Goal: Task Accomplishment & Management: Manage account settings

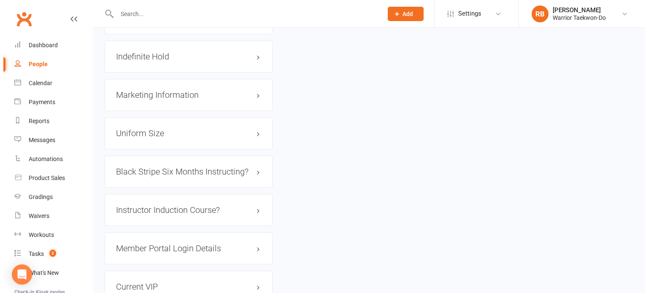
scroll to position [890, 0]
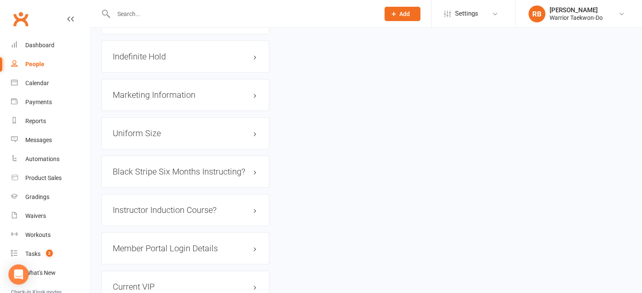
click at [184, 14] on input "text" at bounding box center [242, 14] width 262 height 12
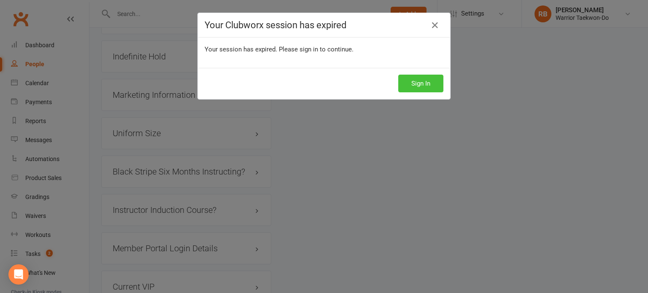
click at [415, 81] on button "Sign In" at bounding box center [420, 84] width 45 height 18
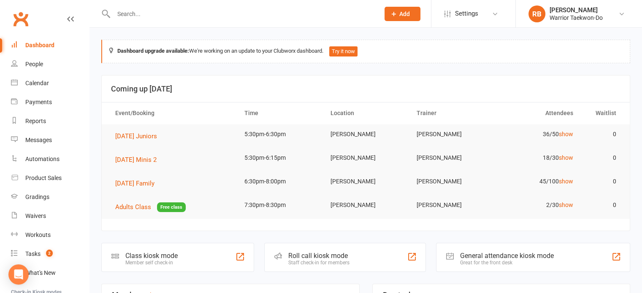
click at [276, 11] on input "text" at bounding box center [242, 14] width 262 height 12
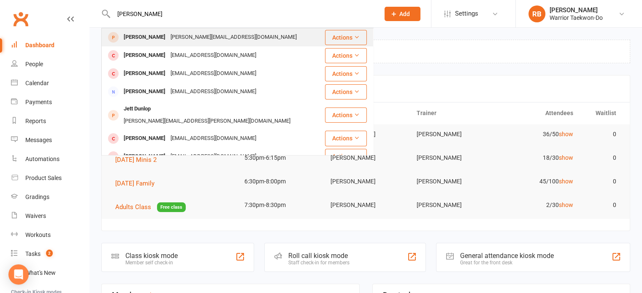
type input "[PERSON_NAME]"
click at [206, 35] on div "[PERSON_NAME][EMAIL_ADDRESS][DOMAIN_NAME]" at bounding box center [233, 37] width 131 height 12
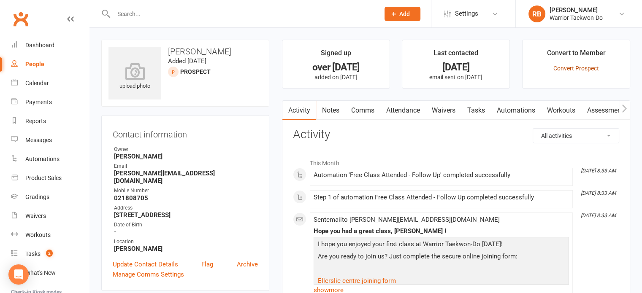
click at [569, 65] on link "Convert Prospect" at bounding box center [576, 68] width 46 height 7
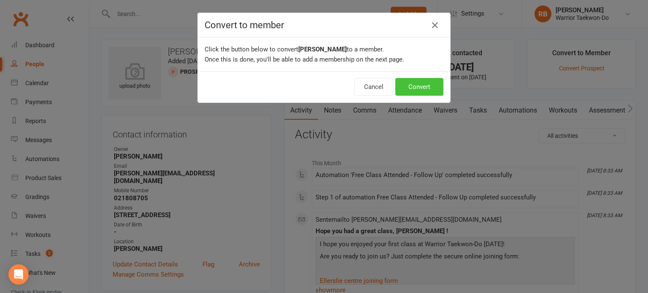
click at [406, 87] on button "Convert" at bounding box center [419, 87] width 48 height 18
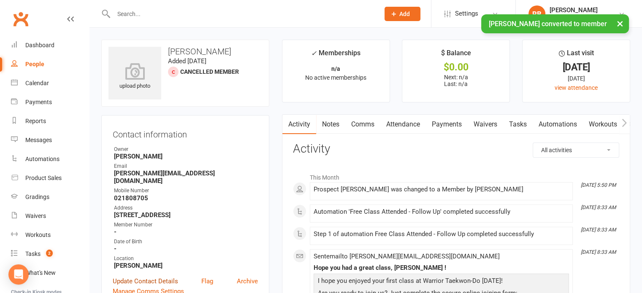
click at [164, 276] on link "Update Contact Details" at bounding box center [145, 281] width 65 height 10
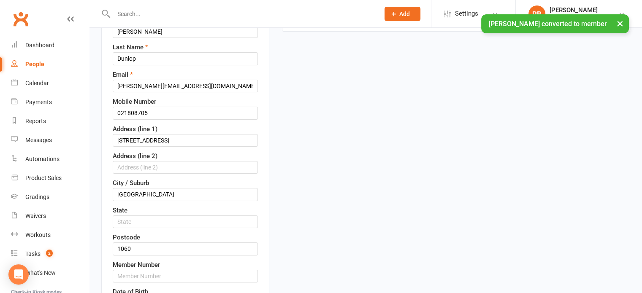
scroll to position [251, 0]
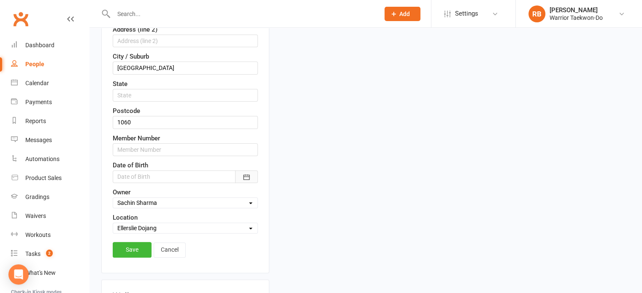
click at [248, 177] on icon "button" at bounding box center [246, 176] width 6 height 5
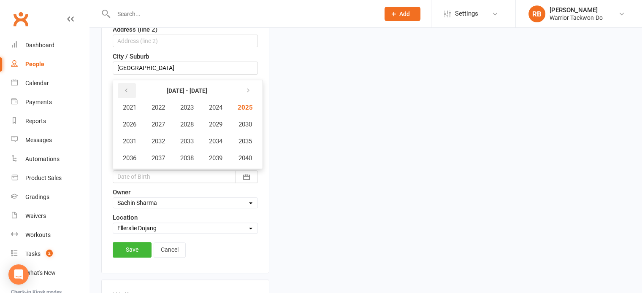
click at [124, 89] on icon "button" at bounding box center [126, 90] width 6 height 7
click at [218, 150] on button "1979" at bounding box center [216, 158] width 28 height 16
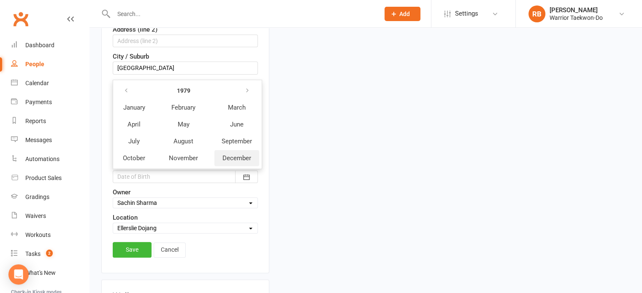
click at [232, 154] on span "December" at bounding box center [236, 158] width 29 height 8
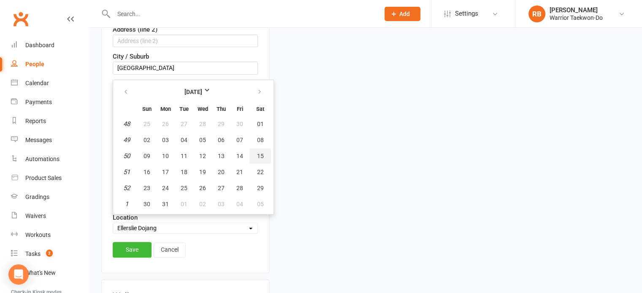
click at [257, 153] on span "15" at bounding box center [260, 156] width 7 height 7
type input "[DATE]"
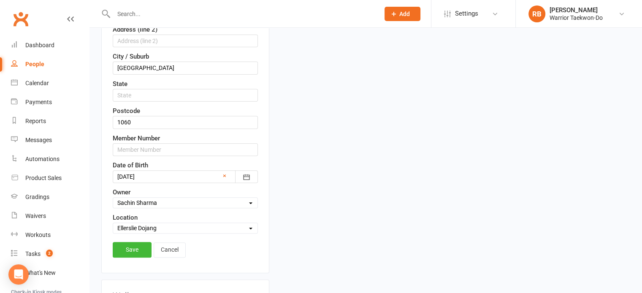
click at [151, 205] on select "Select Owner [PERSON_NAME] [PERSON_NAME] [PERSON_NAME] [PERSON_NAME] [PERSON_NA…" at bounding box center [185, 202] width 144 height 9
select select "6"
click at [113, 198] on select "Select Owner [PERSON_NAME] [PERSON_NAME] [PERSON_NAME] [PERSON_NAME] [PERSON_NA…" at bounding box center [185, 202] width 144 height 9
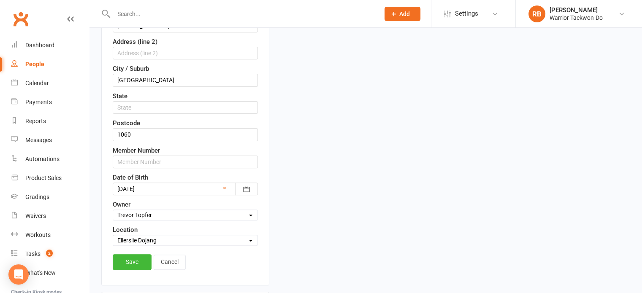
scroll to position [335, 0]
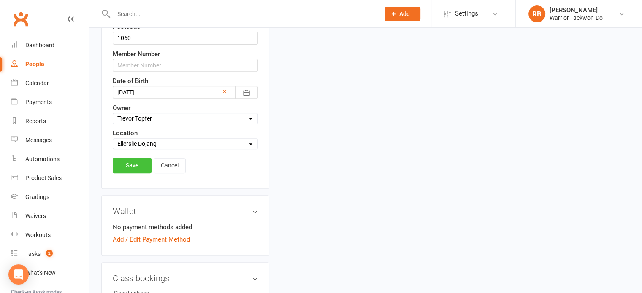
click at [143, 167] on link "Save" at bounding box center [132, 165] width 39 height 15
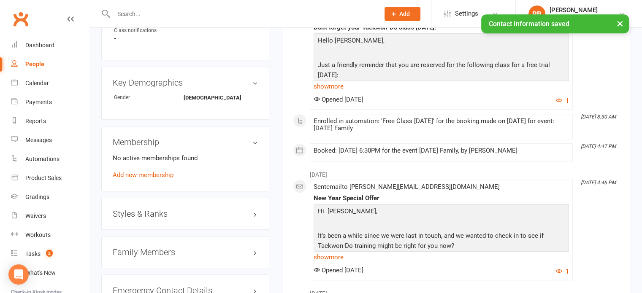
scroll to position [464, 0]
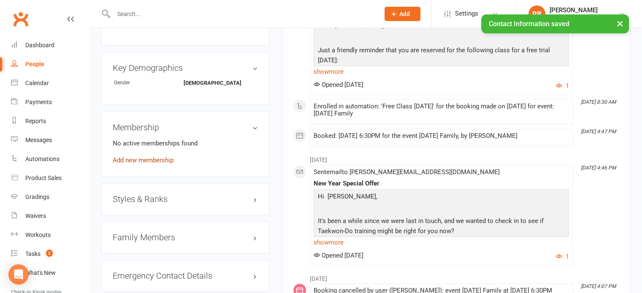
click at [160, 156] on link "Add new membership" at bounding box center [143, 160] width 61 height 8
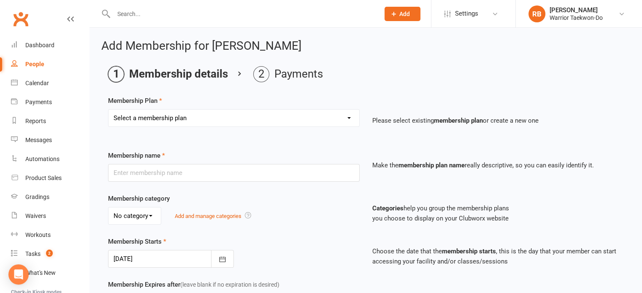
click at [157, 116] on select "Select a membership plan Create new Membership Plan Individual 1x/week Compleme…" at bounding box center [233, 118] width 251 height 17
select select "6"
click at [108, 110] on select "Select a membership plan Create new Membership Plan Individual 1x/week Compleme…" at bounding box center [233, 118] width 251 height 17
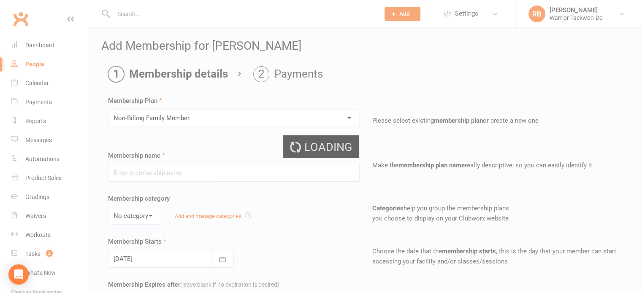
type input "Non-Billing Family Member"
select select "1"
type input "0"
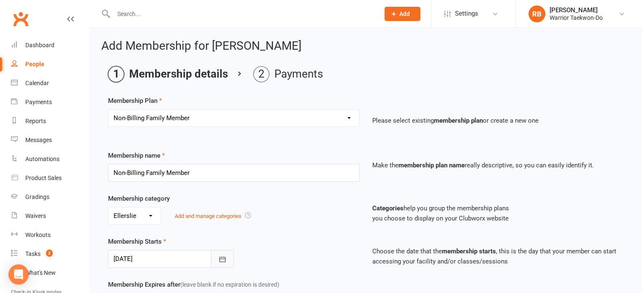
click at [224, 255] on icon "button" at bounding box center [222, 259] width 8 height 8
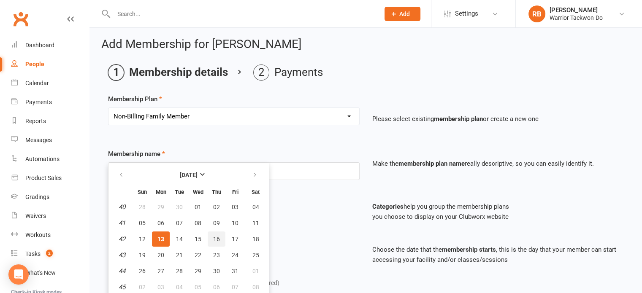
click at [209, 236] on button "16" at bounding box center [217, 239] width 18 height 15
type input "[DATE]"
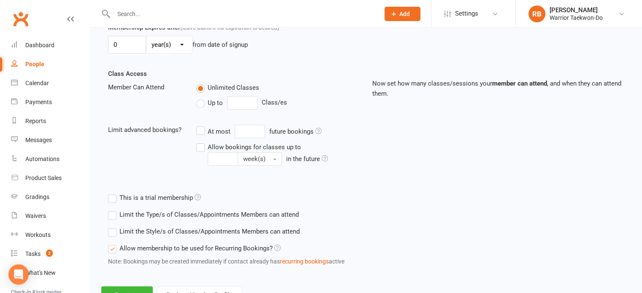
scroll to position [291, 0]
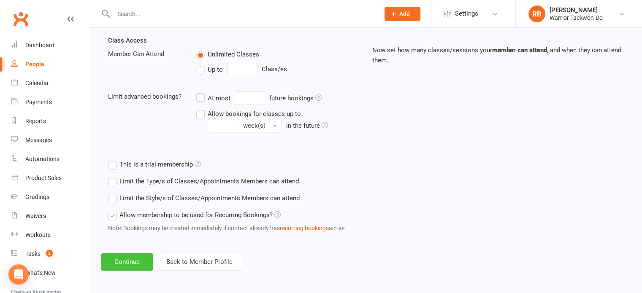
click at [133, 256] on button "Continue" at bounding box center [126, 262] width 51 height 18
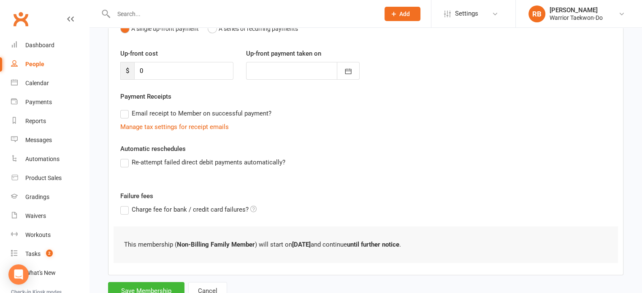
scroll to position [132, 0]
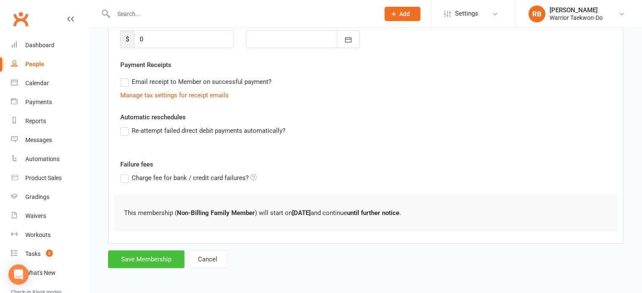
click at [145, 253] on button "Save Membership" at bounding box center [146, 260] width 76 height 18
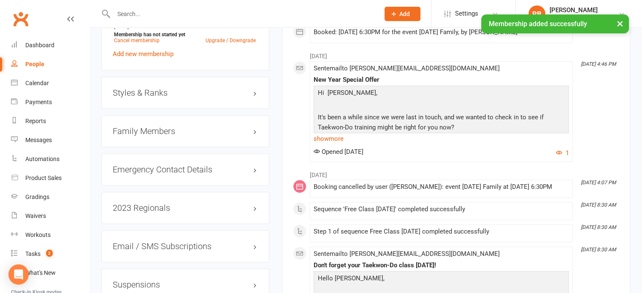
scroll to position [590, 0]
click at [171, 88] on h3 "Styles & Ranks" at bounding box center [185, 92] width 145 height 9
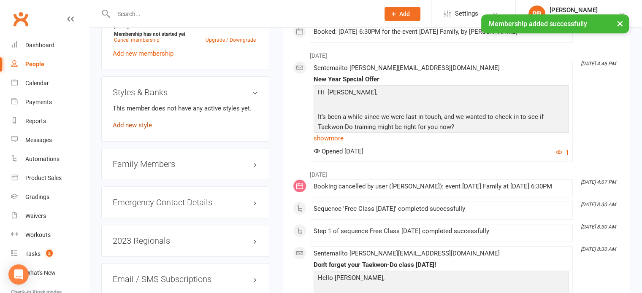
click at [137, 121] on link "Add new style" at bounding box center [132, 125] width 39 height 8
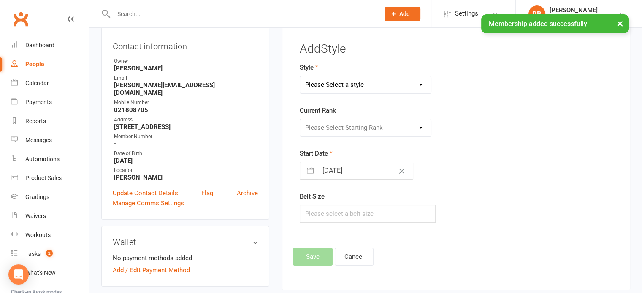
scroll to position [72, 0]
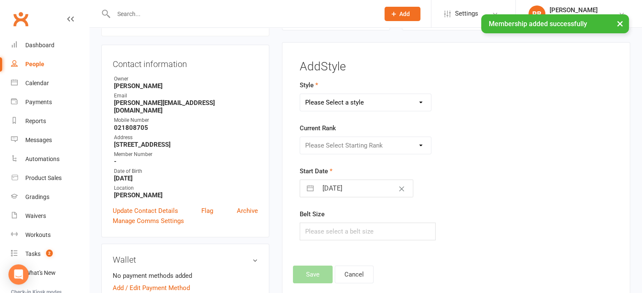
click at [327, 100] on select "Please Select a style Colour Belt Mini Kids TKD Kubz" at bounding box center [365, 102] width 131 height 17
select select "2483"
click at [300, 94] on select "Please Select a style Colour Belt Mini Kids TKD Kubz" at bounding box center [365, 102] width 131 height 17
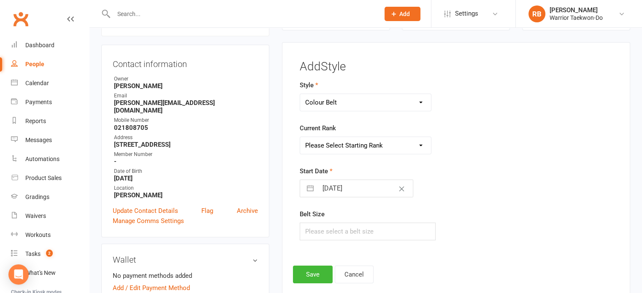
drag, startPoint x: 322, startPoint y: 143, endPoint x: 323, endPoint y: 148, distance: 5.5
click at [322, 143] on select "Please Select Starting Rank 10th gup - White Belt 9th gup - Yellow Stripe 8th g…" at bounding box center [365, 145] width 131 height 17
select select "24938"
click at [300, 137] on select "Please Select Starting Rank 10th gup - White Belt 9th gup - Yellow Stripe 8th g…" at bounding box center [365, 145] width 131 height 17
click at [360, 188] on input "[DATE]" at bounding box center [365, 188] width 95 height 17
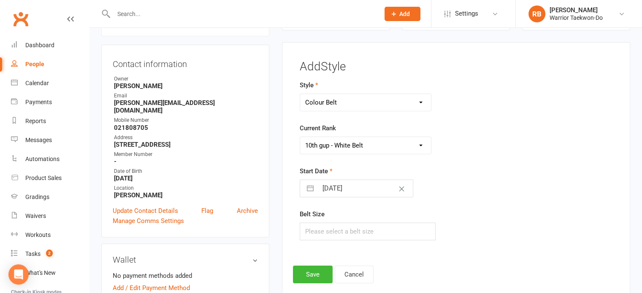
select select "8"
select select "2025"
select select "9"
select select "2025"
select select "10"
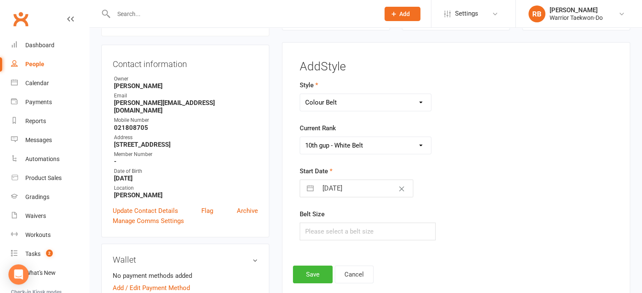
select select "2025"
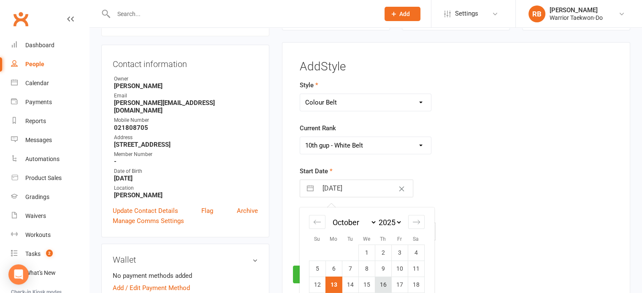
click at [383, 278] on td "16" at bounding box center [383, 285] width 16 height 16
type input "[DATE]"
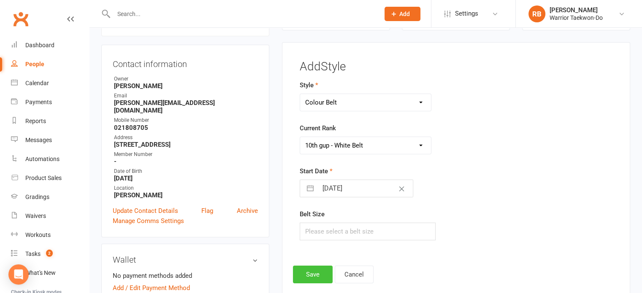
click at [318, 275] on button "Save" at bounding box center [313, 275] width 40 height 18
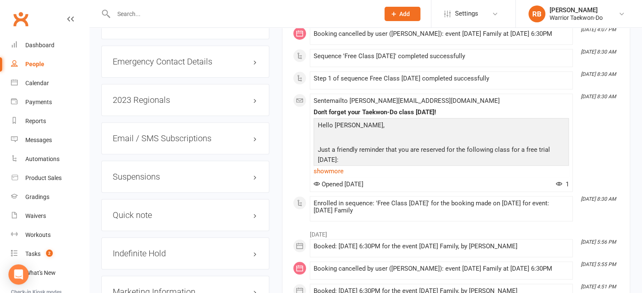
scroll to position [801, 0]
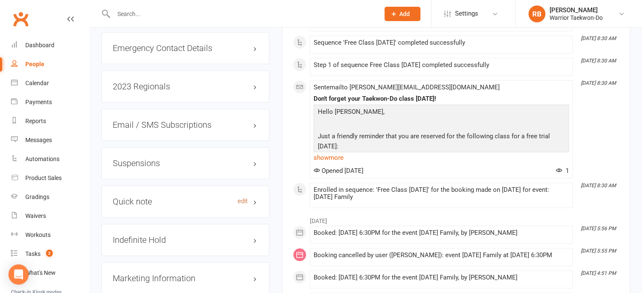
click at [244, 198] on link "edit" at bounding box center [242, 201] width 10 height 7
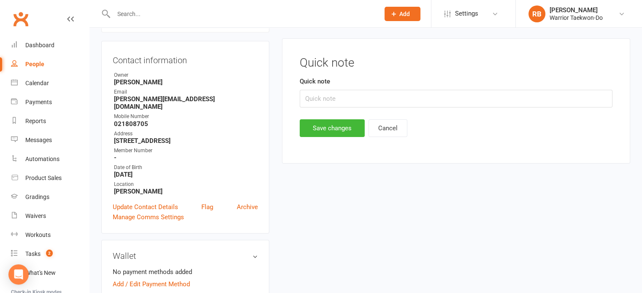
scroll to position [72, 0]
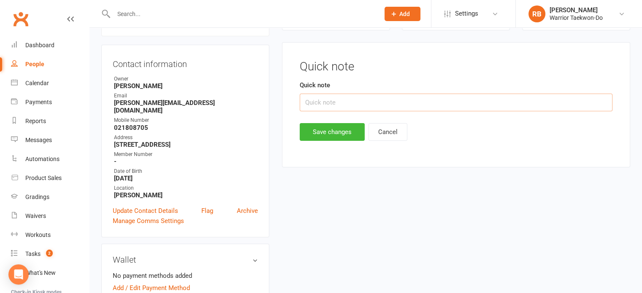
click at [324, 95] on input "text" at bounding box center [455, 103] width 313 height 18
paste input "[MEDICAL_DATA] on knee, sore back"
type input "[MEDICAL_DATA] on knee, sore back"
click at [329, 130] on button "Save changes" at bounding box center [331, 132] width 65 height 18
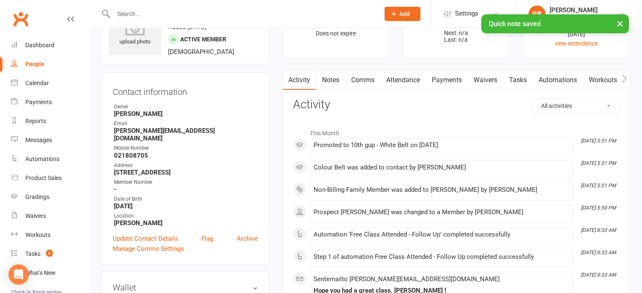
scroll to position [30, 0]
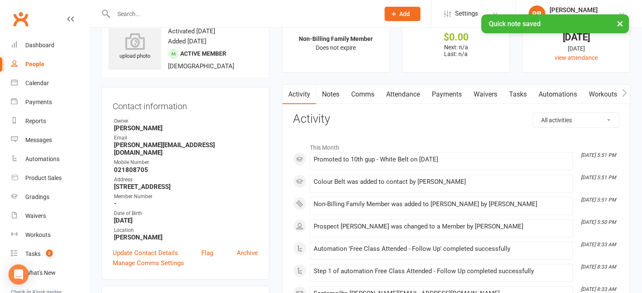
click at [408, 94] on link "Attendance" at bounding box center [403, 94] width 46 height 19
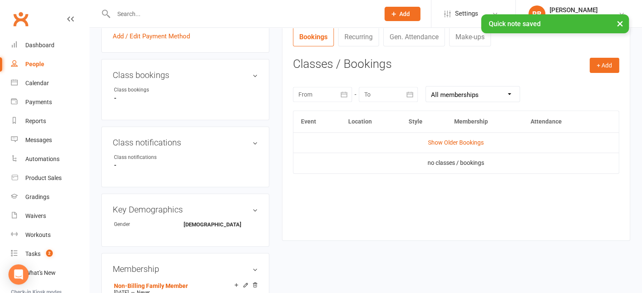
scroll to position [325, 0]
click at [594, 68] on button "+ Add" at bounding box center [604, 64] width 30 height 15
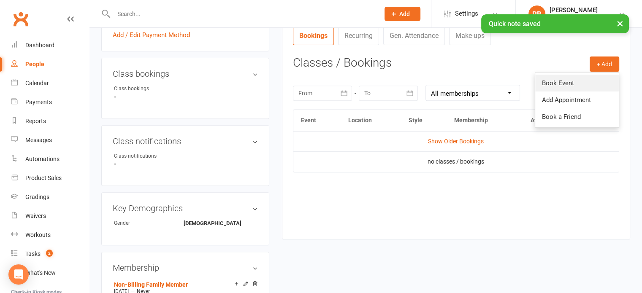
click at [577, 83] on link "Book Event" at bounding box center [577, 83] width 84 height 17
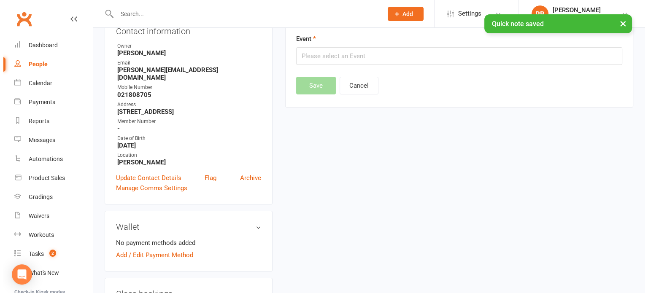
scroll to position [72, 0]
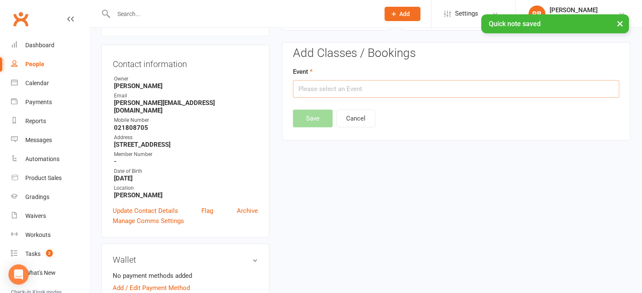
click at [348, 92] on input "text" at bounding box center [456, 89] width 326 height 18
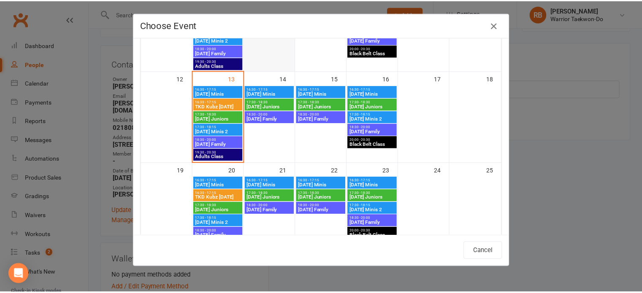
scroll to position [253, 0]
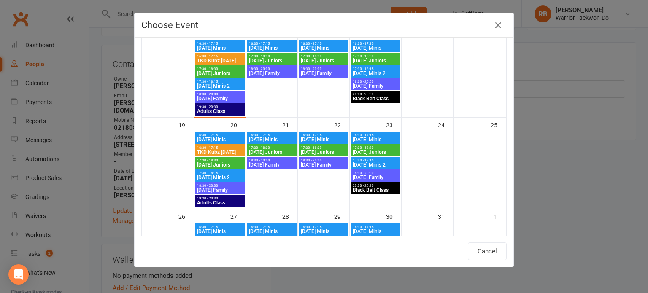
click at [381, 85] on span "[DATE] Family" at bounding box center [375, 86] width 46 height 5
type input "[DATE] Family - [DATE] 6:30:00 PM"
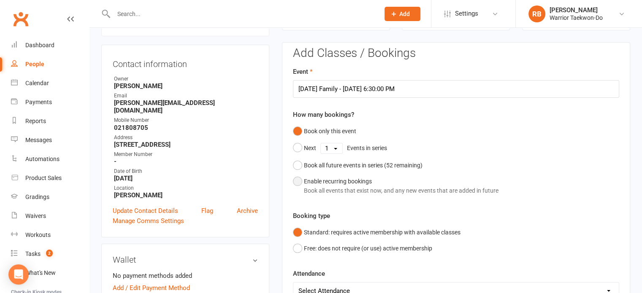
click at [335, 189] on div "Book all events that exist now, and any new events that are added in future" at bounding box center [401, 190] width 194 height 9
select select "book_from_now"
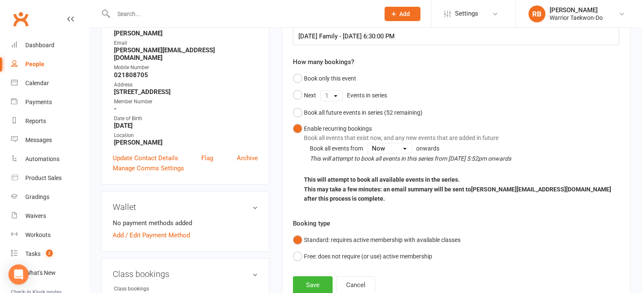
scroll to position [199, 0]
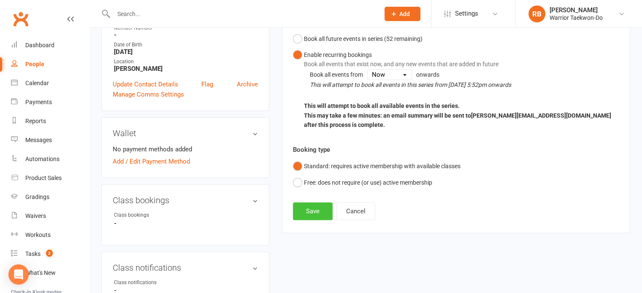
click at [312, 206] on button "Save" at bounding box center [313, 211] width 40 height 18
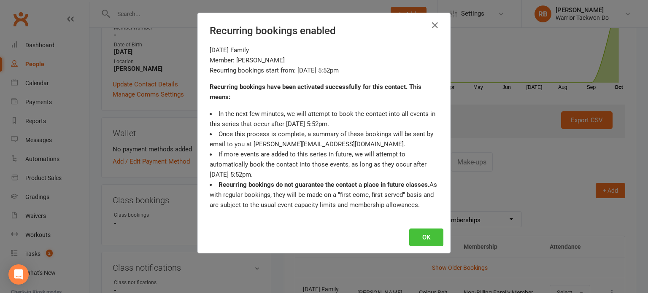
click at [412, 236] on button "OK" at bounding box center [426, 238] width 34 height 18
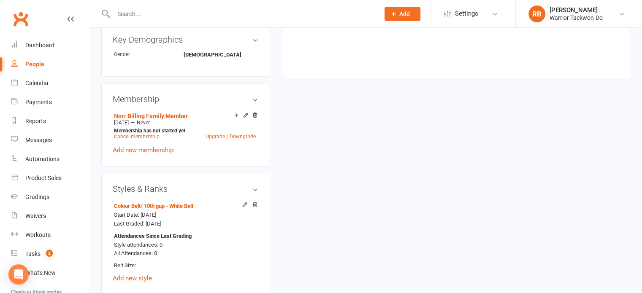
scroll to position [325, 0]
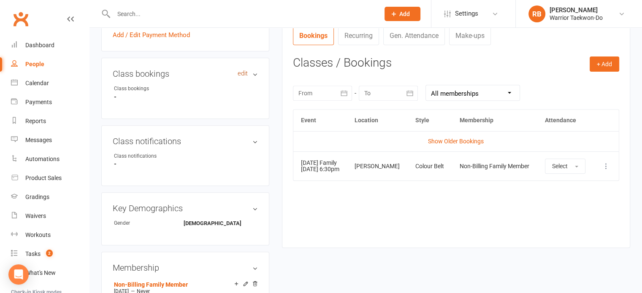
click at [242, 70] on link "edit" at bounding box center [242, 73] width 10 height 7
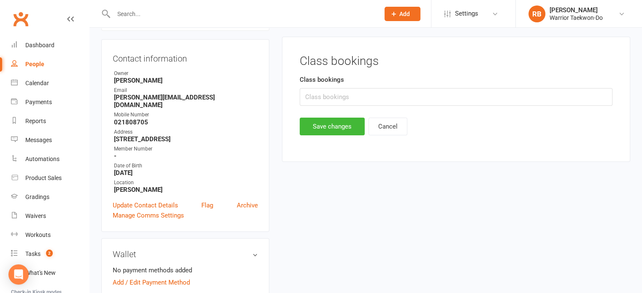
scroll to position [72, 0]
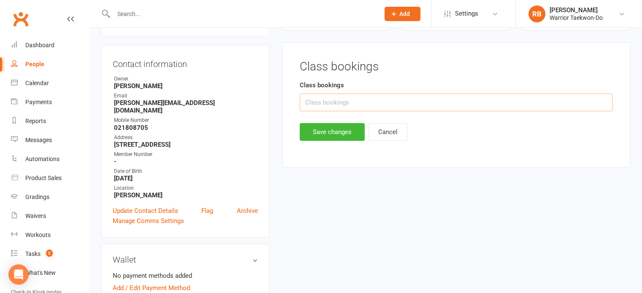
click at [341, 95] on input "text" at bounding box center [455, 103] width 313 height 18
type input "Thu 6.30pm"
click at [328, 135] on button "Save changes" at bounding box center [331, 132] width 65 height 18
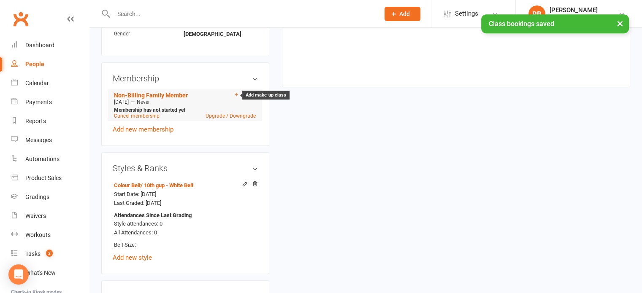
scroll to position [620, 0]
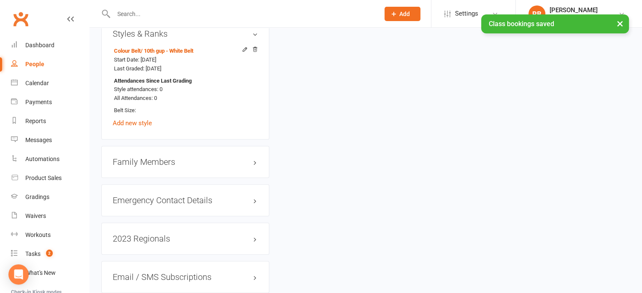
click at [208, 184] on div "Emergency Contact Details edit" at bounding box center [185, 200] width 168 height 32
click at [206, 196] on h3 "Emergency Contact Details edit" at bounding box center [185, 200] width 145 height 9
click at [238, 197] on link "edit" at bounding box center [242, 200] width 10 height 7
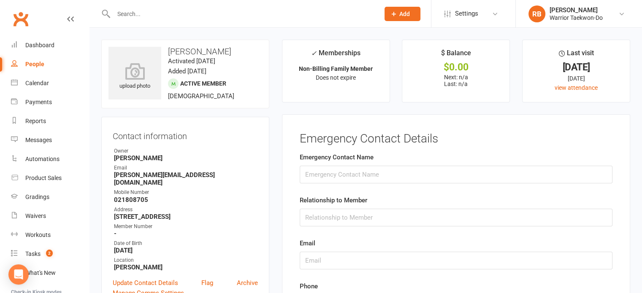
scroll to position [169, 0]
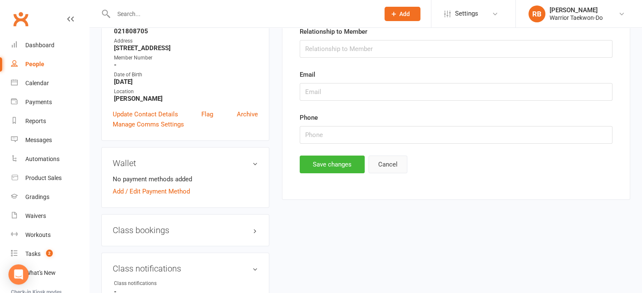
click at [391, 168] on button "Cancel" at bounding box center [387, 165] width 39 height 18
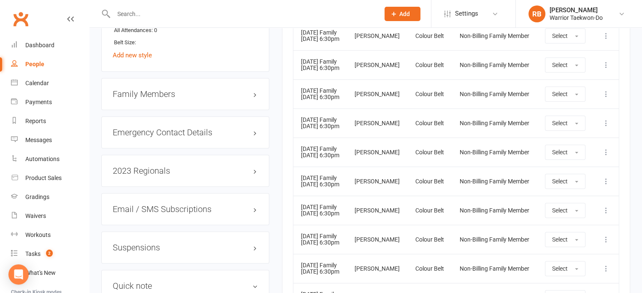
scroll to position [633, 0]
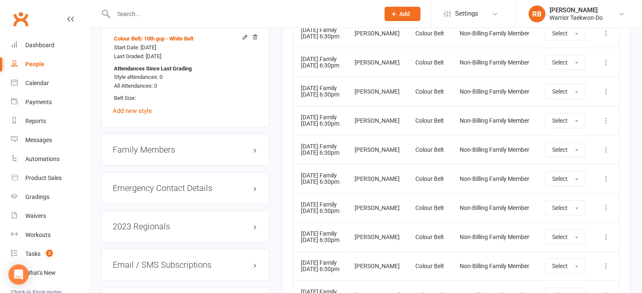
click at [175, 145] on h3 "Family Members" at bounding box center [185, 149] width 145 height 9
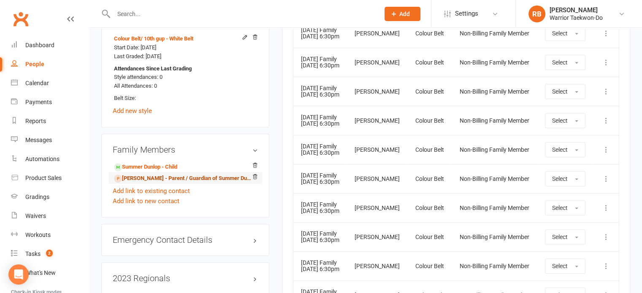
click at [164, 174] on link "[PERSON_NAME] - Parent / Guardian of Summer Dunlop" at bounding box center [184, 178] width 140 height 9
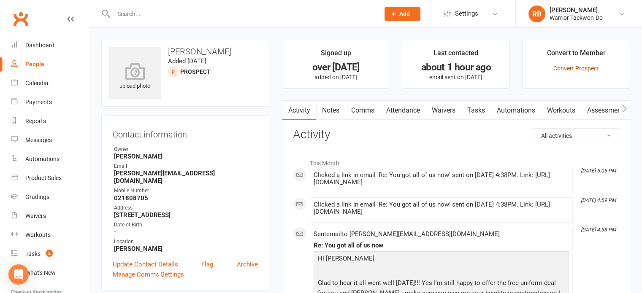
click at [587, 66] on link "Convert Prospect" at bounding box center [576, 68] width 46 height 7
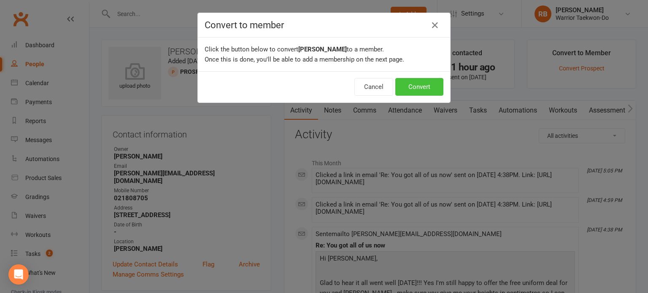
click at [415, 88] on button "Convert" at bounding box center [419, 87] width 48 height 18
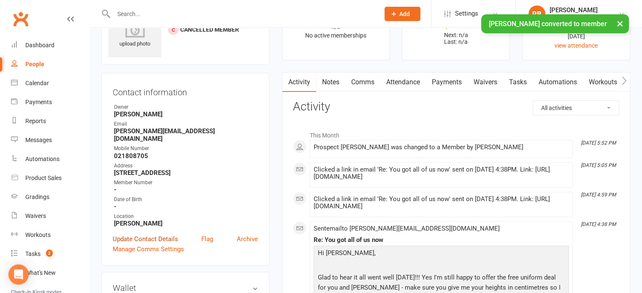
click at [156, 234] on link "Update Contact Details" at bounding box center [145, 239] width 65 height 10
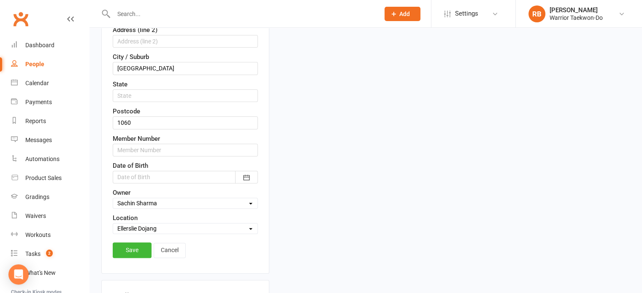
scroll to position [251, 0]
click at [249, 177] on icon "button" at bounding box center [246, 176] width 6 height 5
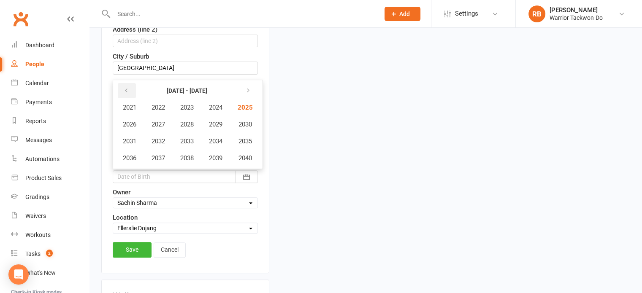
click at [126, 91] on icon "button" at bounding box center [126, 90] width 6 height 7
click at [208, 159] on button "1979" at bounding box center [216, 158] width 28 height 16
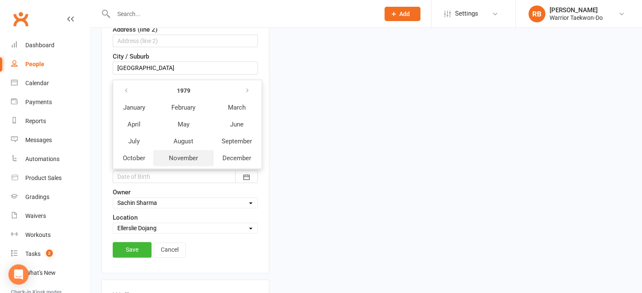
click at [192, 154] on span "November" at bounding box center [183, 158] width 29 height 8
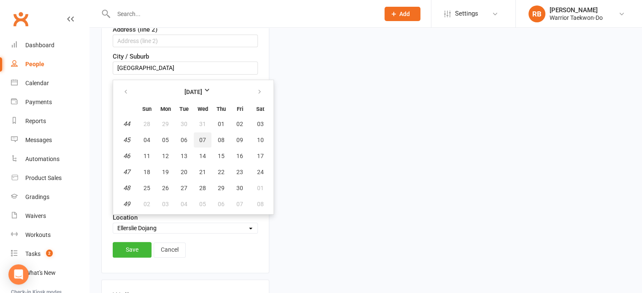
click at [202, 137] on span "07" at bounding box center [202, 140] width 7 height 7
type input "[DATE]"
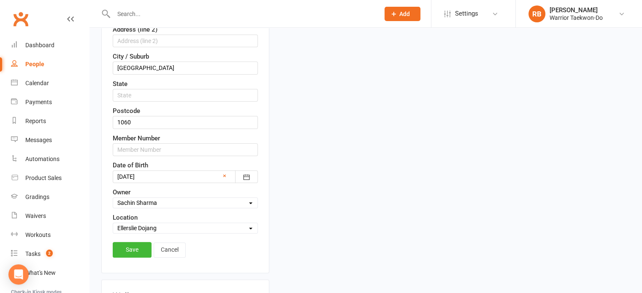
click at [165, 201] on select "Select Owner [PERSON_NAME] [PERSON_NAME] [PERSON_NAME] [PERSON_NAME] [PERSON_NA…" at bounding box center [185, 202] width 144 height 9
select select "6"
click at [113, 198] on select "Select Owner [PERSON_NAME] [PERSON_NAME] [PERSON_NAME] [PERSON_NAME] [PERSON_NA…" at bounding box center [185, 202] width 144 height 9
click at [142, 243] on link "Save" at bounding box center [132, 249] width 39 height 15
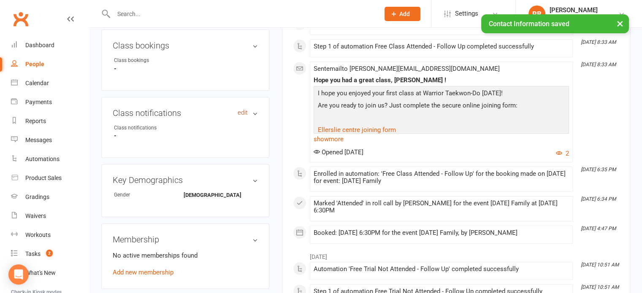
scroll to position [337, 0]
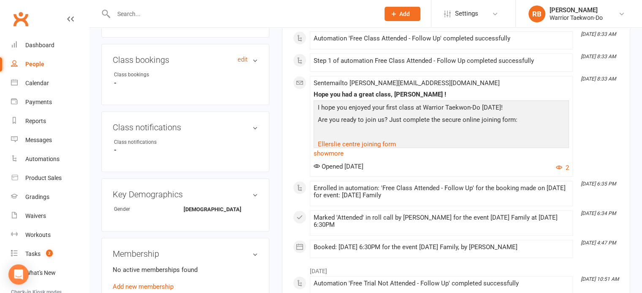
click at [241, 56] on link "edit" at bounding box center [242, 59] width 10 height 7
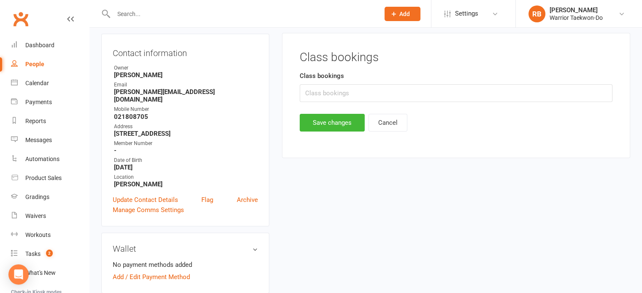
scroll to position [72, 0]
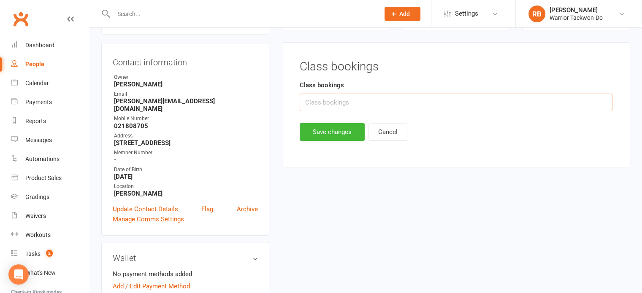
click at [339, 99] on input "text" at bounding box center [455, 103] width 313 height 18
type input "Thu 6.30pm"
click at [318, 133] on button "Save changes" at bounding box center [331, 132] width 65 height 18
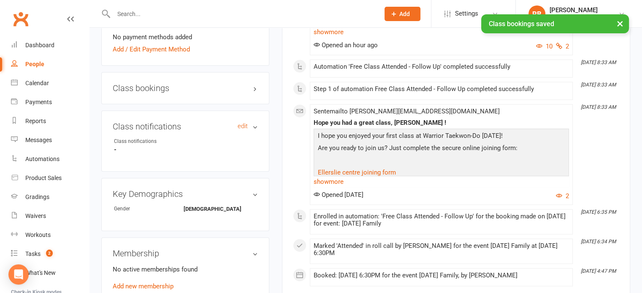
scroll to position [325, 0]
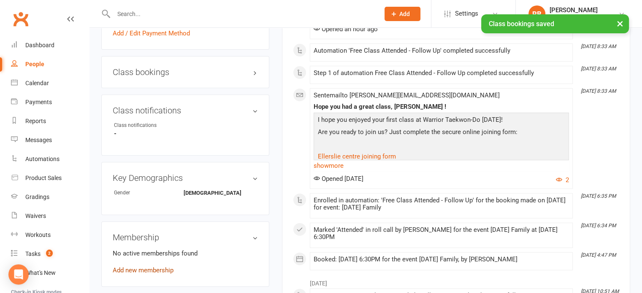
click at [166, 267] on link "Add new membership" at bounding box center [143, 271] width 61 height 8
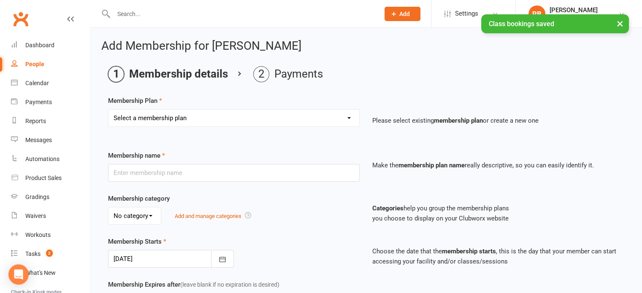
click at [184, 116] on select "Select a membership plan Create new Membership Plan Individual 1x/week Compleme…" at bounding box center [233, 118] width 251 height 17
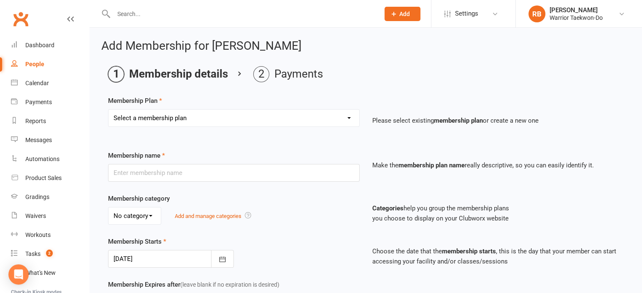
select select "6"
click at [108, 110] on select "Select a membership plan Create new Membership Plan Individual 1x/week Compleme…" at bounding box center [233, 118] width 251 height 17
type input "Non-Billing Family Member"
select select "1"
type input "0"
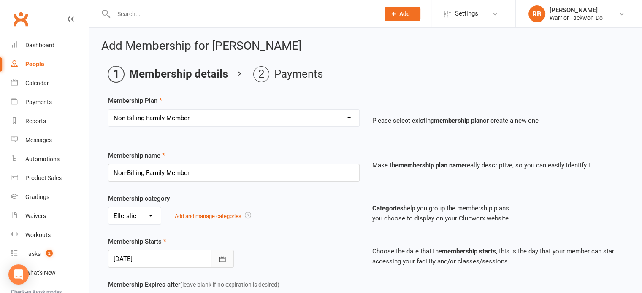
click at [219, 260] on icon "button" at bounding box center [222, 259] width 8 height 8
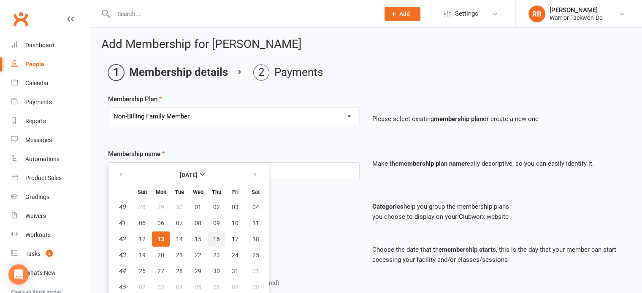
click at [214, 237] on span "16" at bounding box center [216, 239] width 7 height 7
type input "[DATE]"
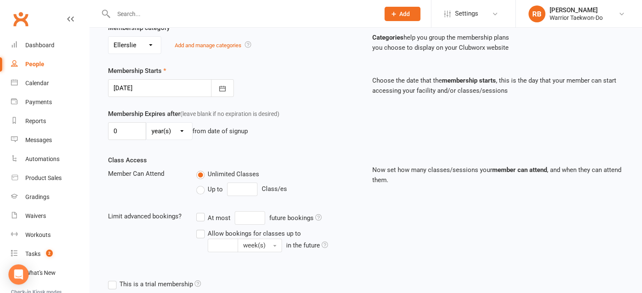
scroll to position [291, 0]
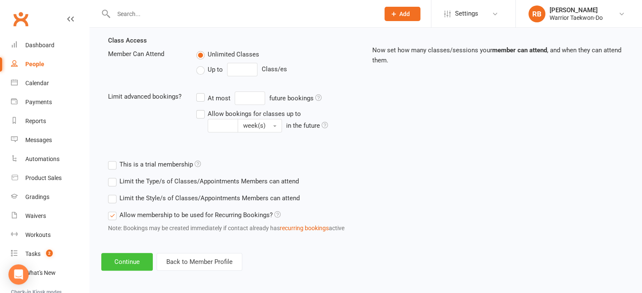
click at [131, 263] on button "Continue" at bounding box center [126, 262] width 51 height 18
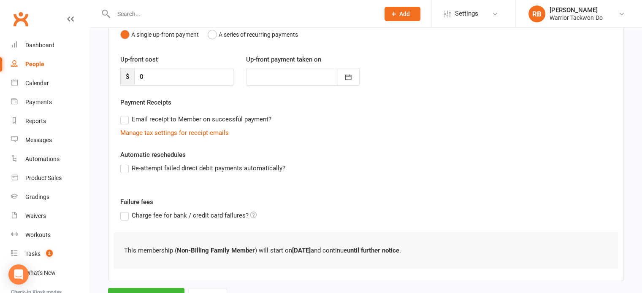
scroll to position [132, 0]
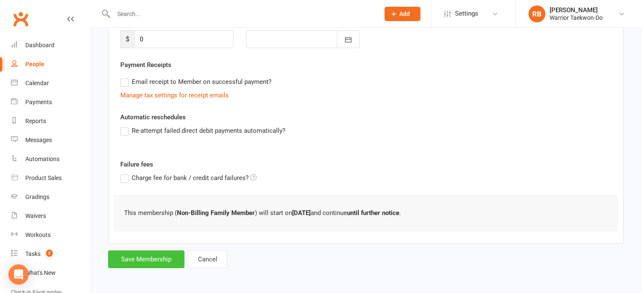
click at [155, 260] on button "Save Membership" at bounding box center [146, 260] width 76 height 18
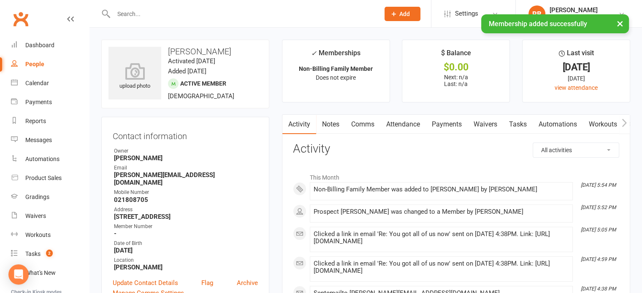
click at [412, 121] on link "Attendance" at bounding box center [403, 124] width 46 height 19
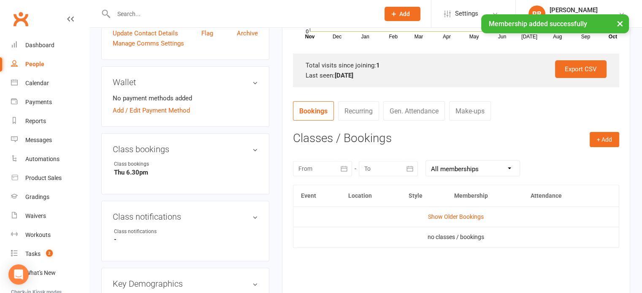
scroll to position [295, 0]
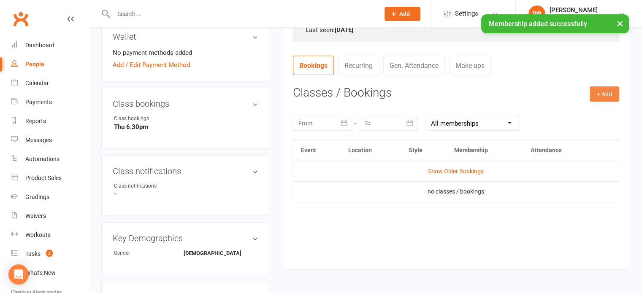
click at [605, 100] on button "+ Add" at bounding box center [604, 93] width 30 height 15
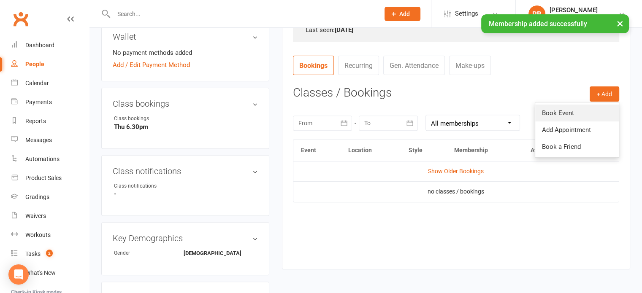
click at [580, 113] on link "Book Event" at bounding box center [577, 113] width 84 height 17
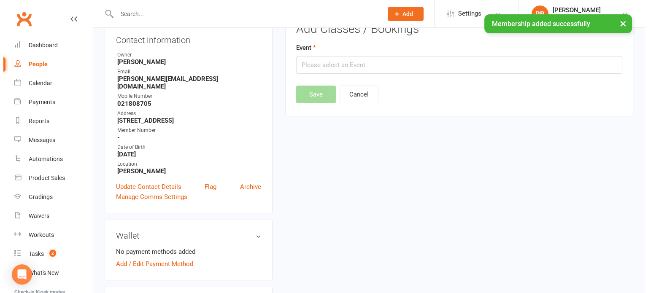
scroll to position [72, 0]
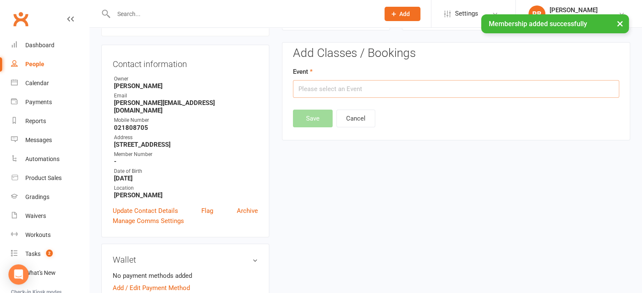
click at [394, 90] on input "text" at bounding box center [456, 89] width 326 height 18
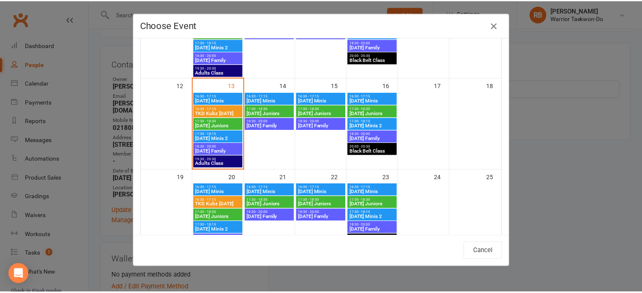
scroll to position [211, 0]
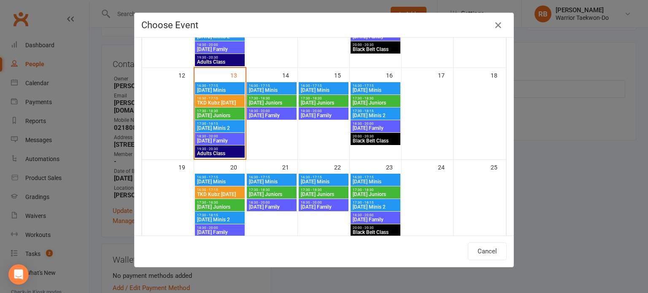
click at [368, 126] on span "[DATE] Family" at bounding box center [375, 128] width 46 height 5
type input "[DATE] Family - [DATE] 6:30:00 PM"
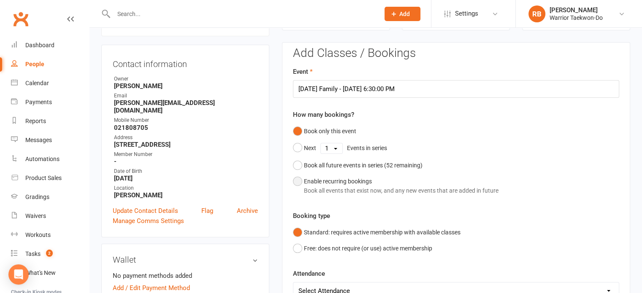
click at [344, 177] on div "Enable recurring bookings Book all events that exist now, and any new events th…" at bounding box center [401, 186] width 194 height 19
select select "book_from_now"
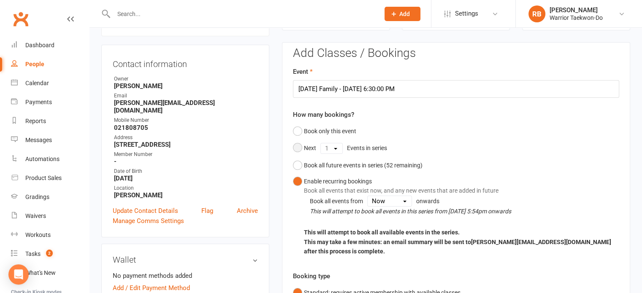
scroll to position [241, 0]
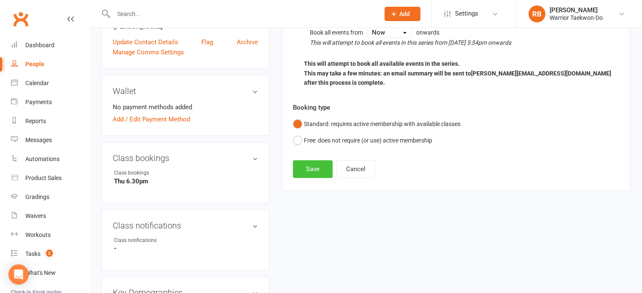
click at [323, 160] on button "Save" at bounding box center [313, 169] width 40 height 18
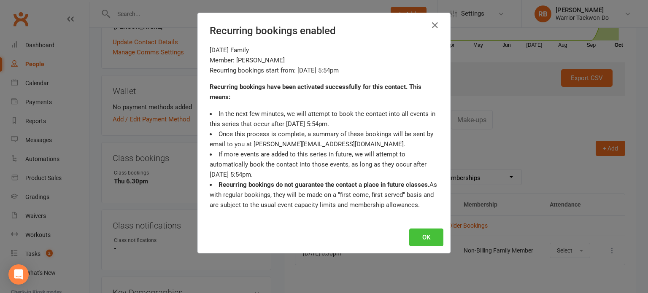
click at [435, 238] on button "OK" at bounding box center [426, 238] width 34 height 18
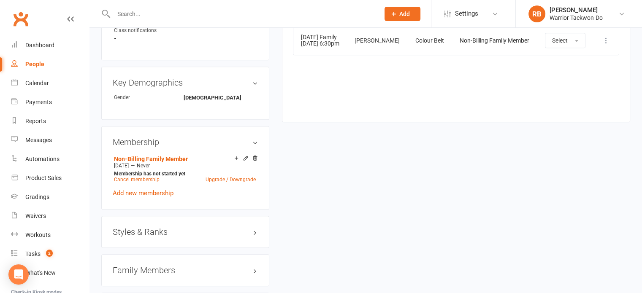
scroll to position [494, 0]
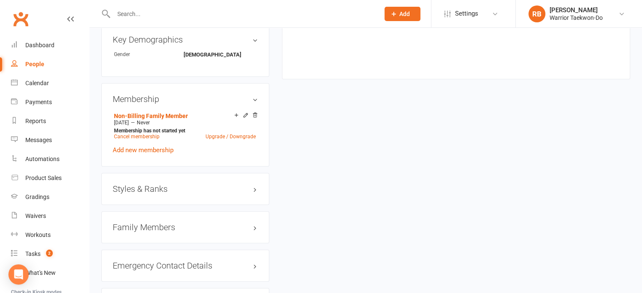
click at [175, 184] on h3 "Styles & Ranks" at bounding box center [185, 188] width 145 height 9
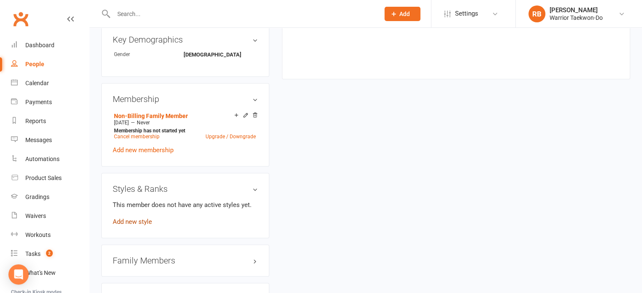
click at [131, 218] on link "Add new style" at bounding box center [132, 222] width 39 height 8
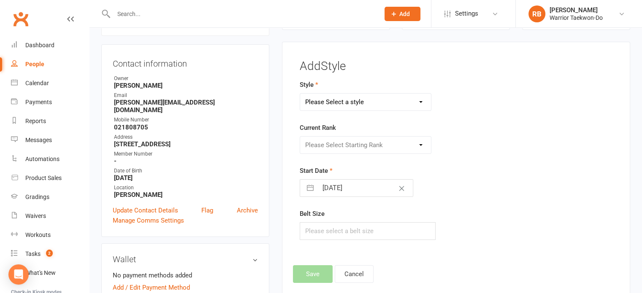
scroll to position [72, 0]
drag, startPoint x: 348, startPoint y: 97, endPoint x: 351, endPoint y: 108, distance: 10.5
click at [351, 104] on select "Please Select a style Colour Belt Mini Kids TKD Kubz" at bounding box center [365, 102] width 131 height 17
select select "2483"
click at [300, 94] on select "Please Select a style Colour Belt Mini Kids TKD Kubz" at bounding box center [365, 102] width 131 height 17
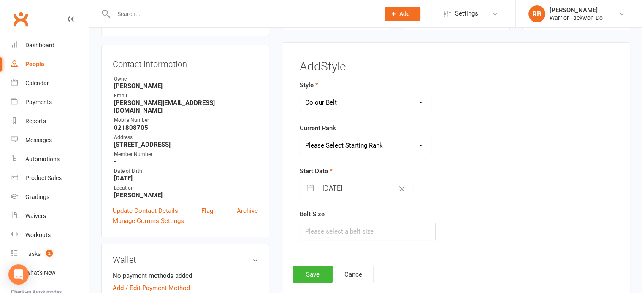
click at [320, 150] on select "Please Select Starting Rank 10th gup - White Belt 9th gup - Yellow Stripe 8th g…" at bounding box center [365, 145] width 131 height 17
select select "24938"
click at [300, 137] on select "Please Select Starting Rank 10th gup - White Belt 9th gup - Yellow Stripe 8th g…" at bounding box center [365, 145] width 131 height 17
click at [346, 186] on input "[DATE]" at bounding box center [365, 188] width 95 height 17
select select "8"
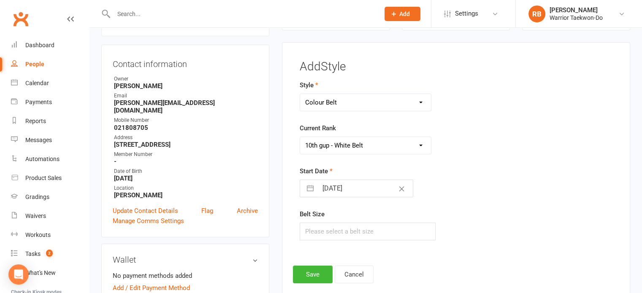
select select "2025"
select select "9"
select select "2025"
select select "10"
select select "2025"
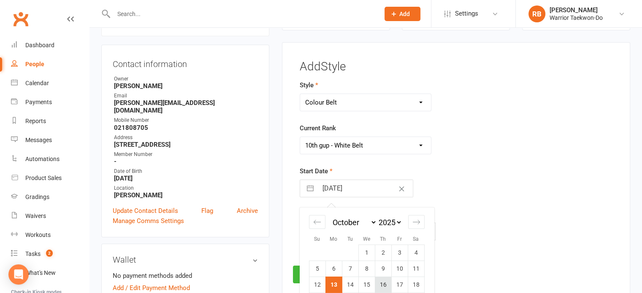
click at [382, 283] on td "16" at bounding box center [383, 285] width 16 height 16
type input "[DATE]"
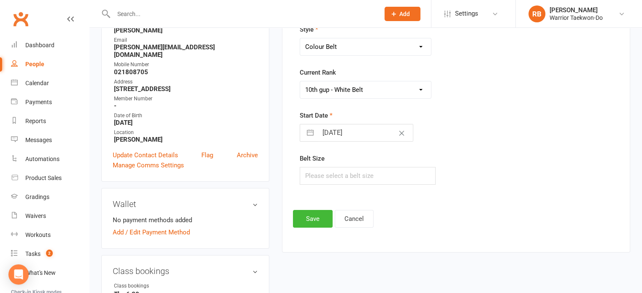
scroll to position [156, 0]
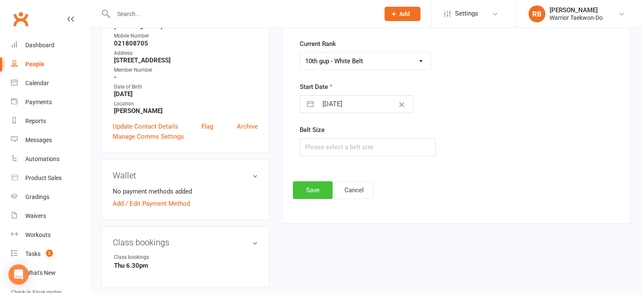
click at [310, 192] on button "Save" at bounding box center [313, 190] width 40 height 18
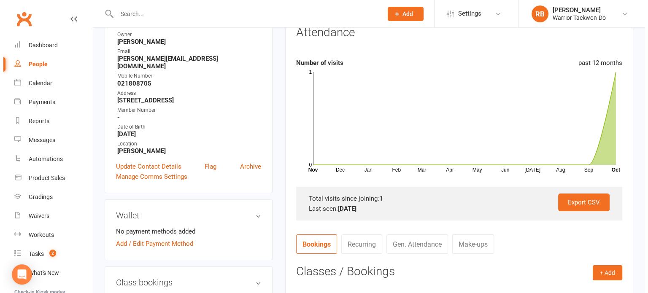
scroll to position [127, 0]
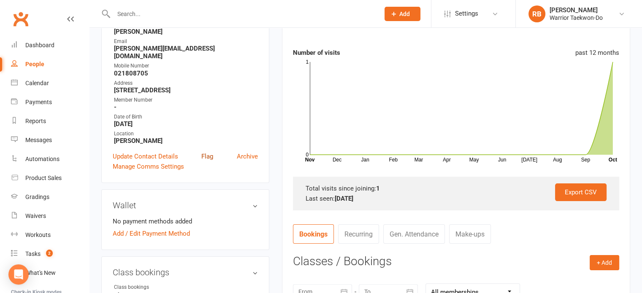
click at [204, 151] on link "Flag" at bounding box center [207, 156] width 12 height 10
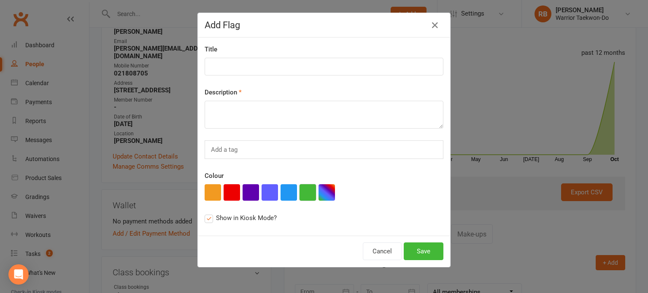
click at [306, 195] on button "button" at bounding box center [307, 192] width 16 height 16
click at [233, 60] on input at bounding box center [324, 67] width 239 height 18
type input "Medical"
click at [315, 119] on textarea at bounding box center [324, 115] width 239 height 28
paste textarea "allergic to sulpha penecillin asprin drugs and cats"
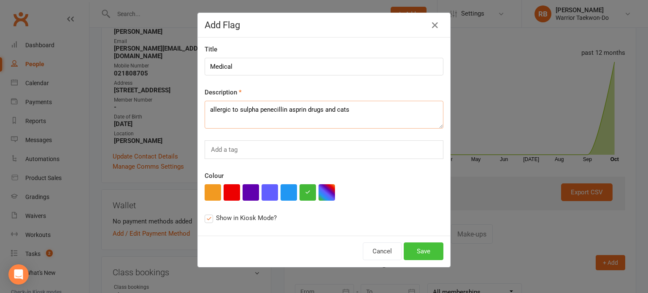
type textarea "allergic to sulpha penecillin asprin drugs and cats"
click at [427, 248] on button "Save" at bounding box center [424, 252] width 40 height 18
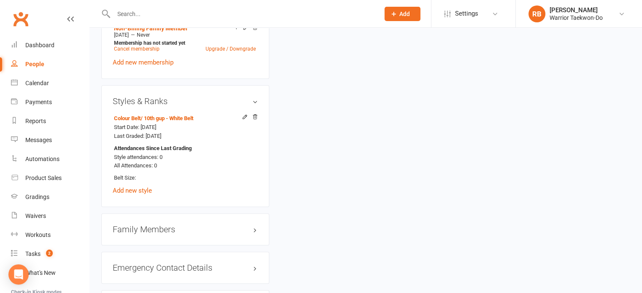
scroll to position [740, 0]
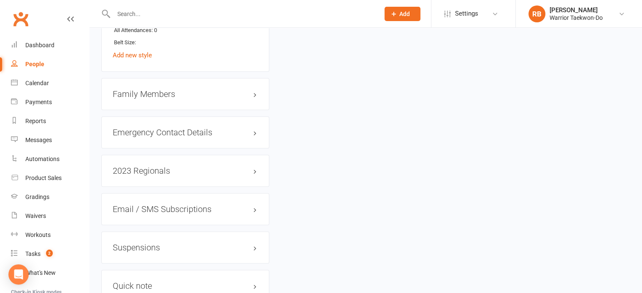
click at [156, 90] on h3 "Family Members" at bounding box center [185, 93] width 145 height 9
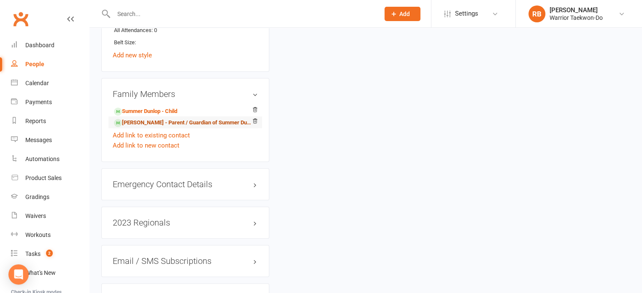
click at [141, 119] on link "[PERSON_NAME] - Parent / Guardian of Summer Dunlop" at bounding box center [184, 123] width 140 height 9
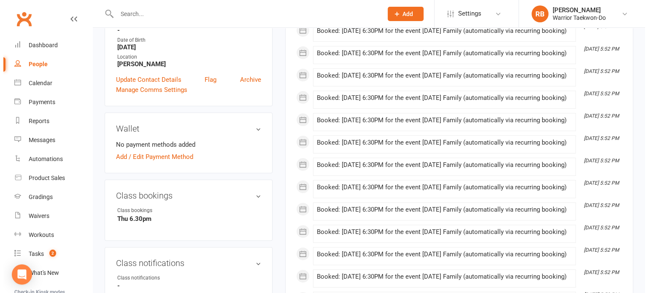
scroll to position [211, 0]
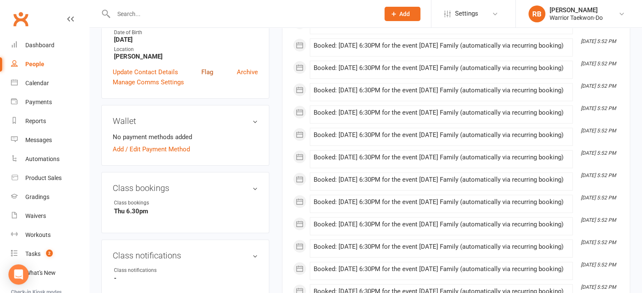
click at [209, 67] on link "Flag" at bounding box center [207, 72] width 12 height 10
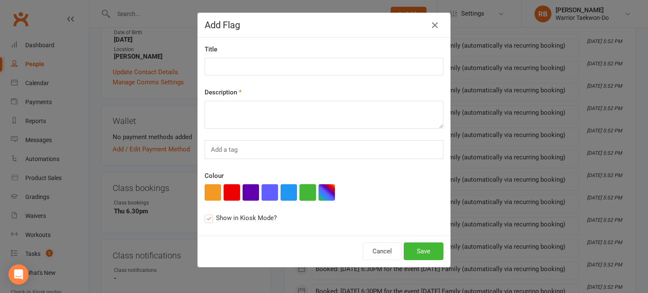
click at [307, 196] on button "button" at bounding box center [307, 192] width 16 height 16
click at [229, 69] on input at bounding box center [324, 67] width 239 height 18
type input "Medical"
click at [251, 112] on textarea at bounding box center [324, 115] width 239 height 28
paste textarea "[MEDICAL_DATA] on knee, sore back"
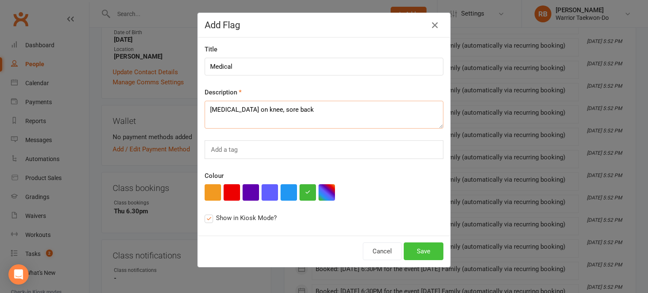
type textarea "[MEDICAL_DATA] on knee, sore back"
click at [418, 251] on button "Save" at bounding box center [424, 252] width 40 height 18
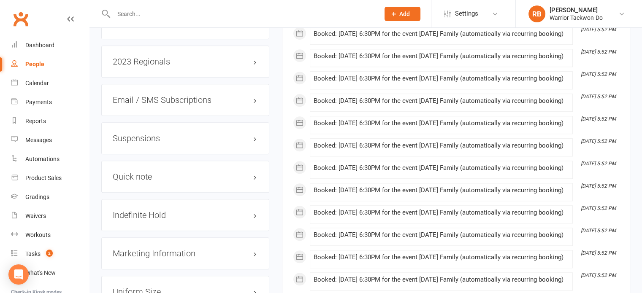
scroll to position [633, 0]
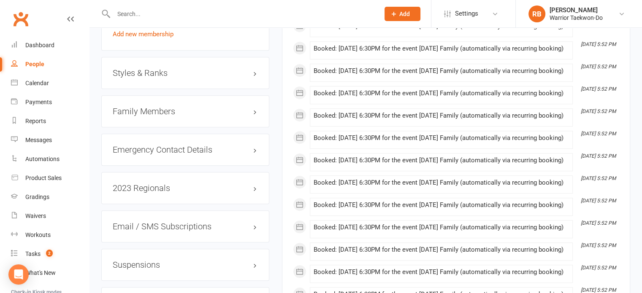
click at [178, 107] on h3 "Family Members" at bounding box center [185, 111] width 145 height 9
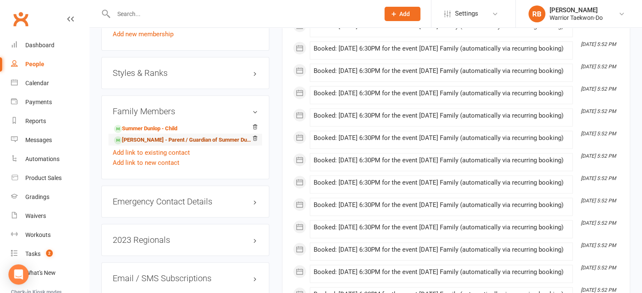
click at [145, 136] on link "[PERSON_NAME] - Parent / Guardian of Summer Dunlop" at bounding box center [184, 140] width 140 height 9
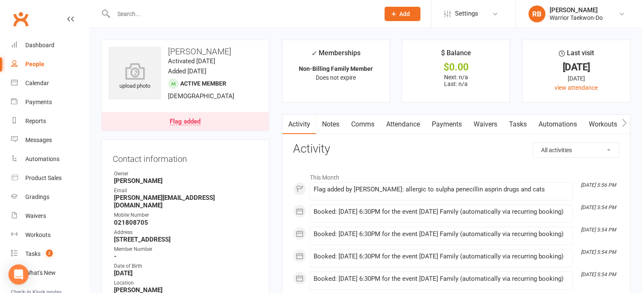
click at [143, 16] on input "text" at bounding box center [242, 14] width 262 height 12
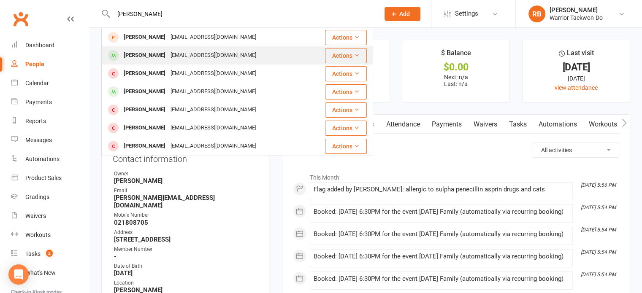
type input "[PERSON_NAME]"
click at [179, 51] on div "[EMAIL_ADDRESS][DOMAIN_NAME]" at bounding box center [213, 55] width 91 height 12
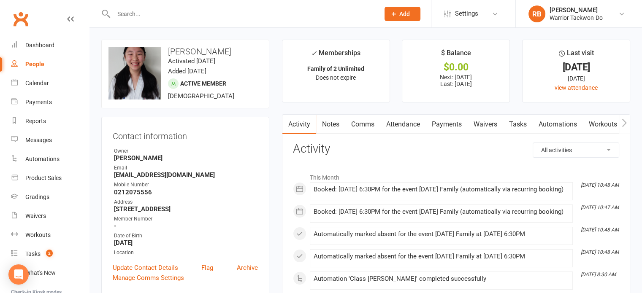
click at [454, 124] on link "Payments" at bounding box center [447, 124] width 42 height 19
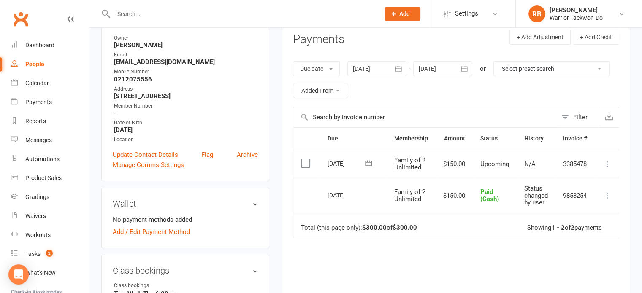
scroll to position [127, 0]
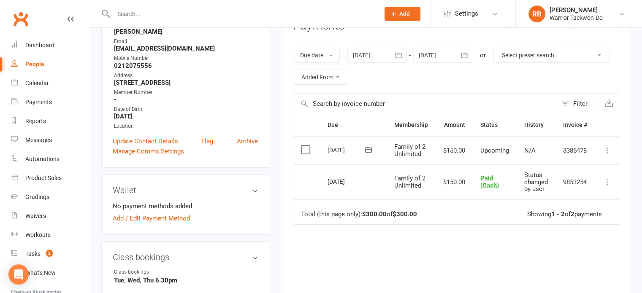
click at [608, 148] on icon at bounding box center [607, 150] width 8 height 8
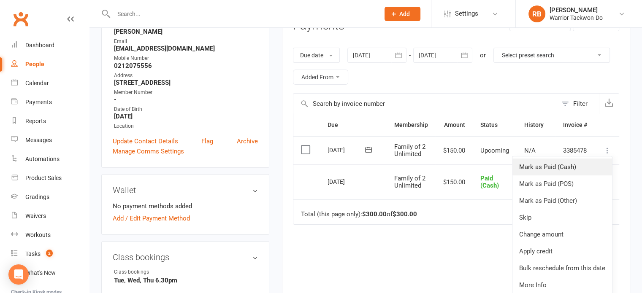
click at [566, 167] on link "Mark as Paid (Cash)" at bounding box center [562, 167] width 100 height 17
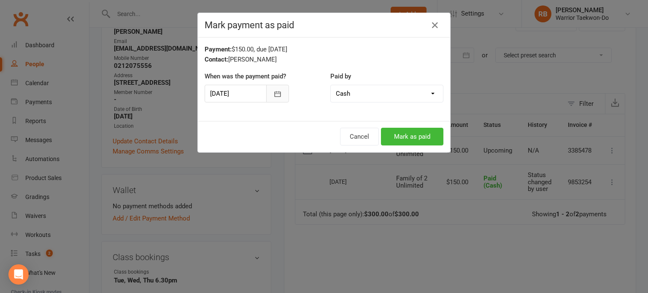
click at [268, 91] on button "button" at bounding box center [277, 94] width 23 height 18
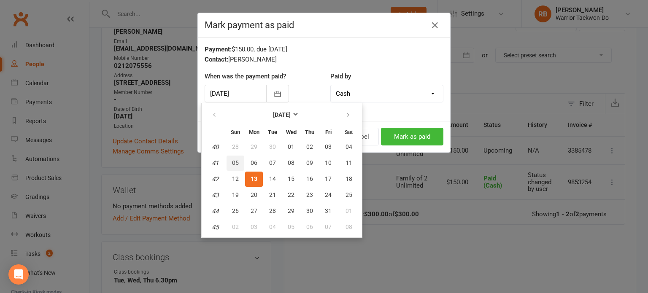
click at [240, 162] on button "05" at bounding box center [235, 163] width 18 height 15
type input "[DATE]"
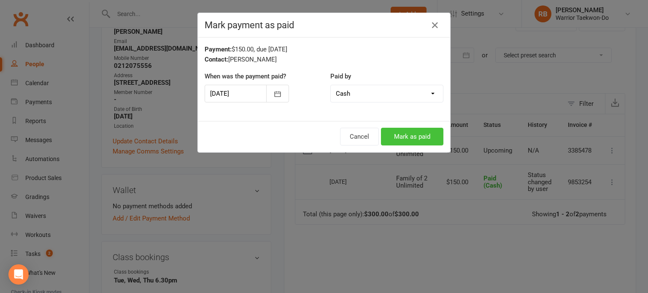
click at [404, 135] on button "Mark as paid" at bounding box center [412, 137] width 62 height 18
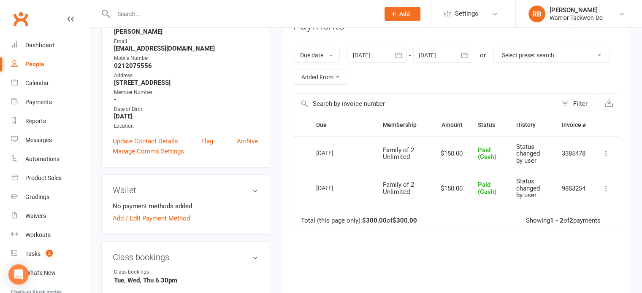
click at [155, 18] on input "text" at bounding box center [242, 14] width 262 height 12
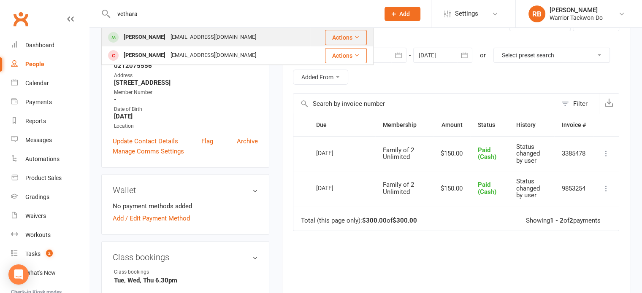
type input "vethara"
click at [175, 37] on div "[EMAIL_ADDRESS][DOMAIN_NAME]" at bounding box center [213, 37] width 91 height 12
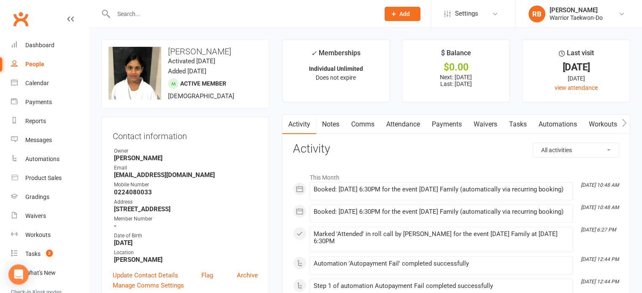
click at [448, 127] on link "Payments" at bounding box center [447, 124] width 42 height 19
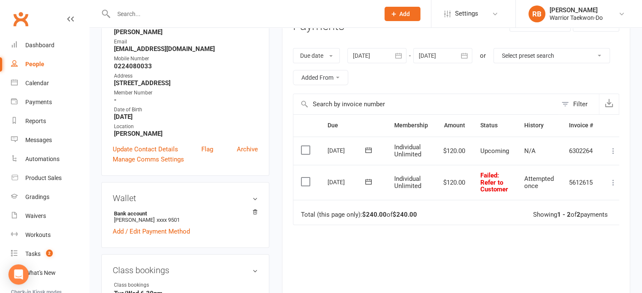
scroll to position [127, 0]
click at [612, 181] on icon at bounding box center [613, 182] width 8 height 8
click at [585, 198] on link "Mark as Paid (Cash)" at bounding box center [576, 198] width 84 height 17
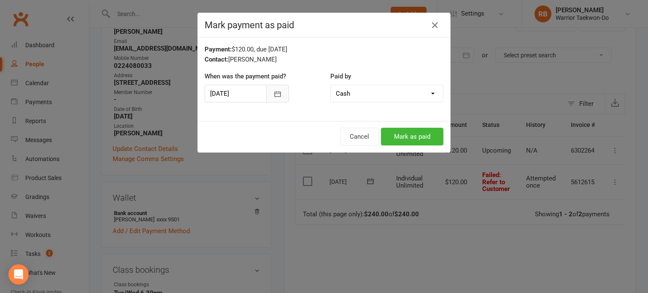
click at [275, 93] on icon "button" at bounding box center [278, 93] width 6 height 5
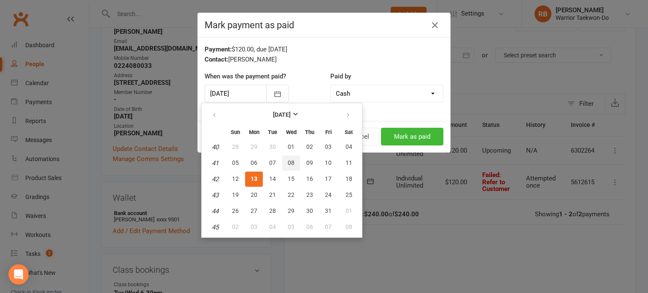
click at [289, 163] on span "08" at bounding box center [291, 162] width 7 height 7
type input "[DATE]"
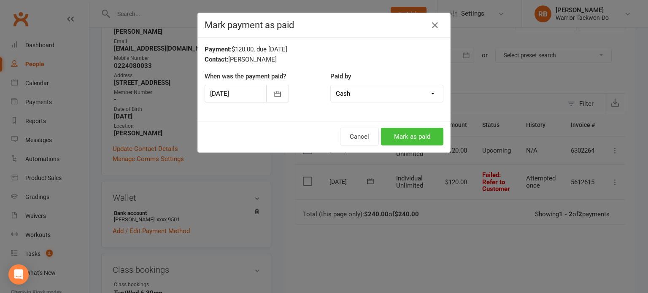
click at [405, 140] on button "Mark as paid" at bounding box center [412, 137] width 62 height 18
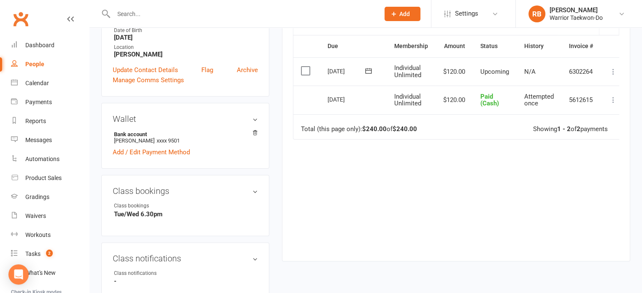
scroll to position [84, 0]
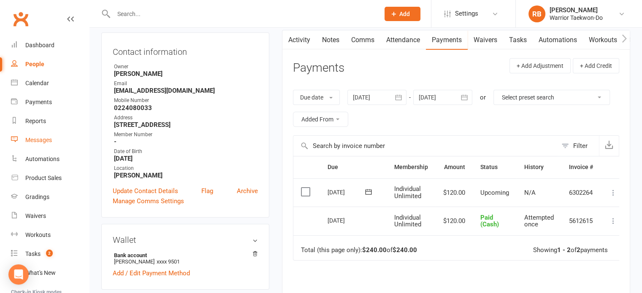
click at [61, 143] on link "Messages" at bounding box center [50, 140] width 78 height 19
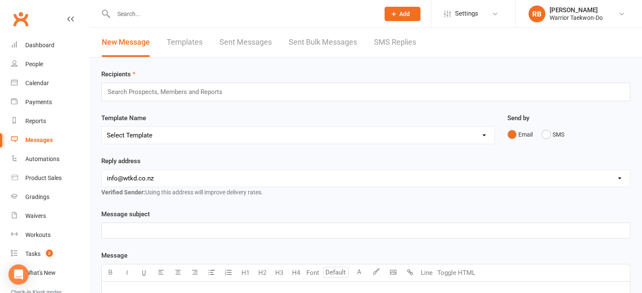
click at [189, 42] on link "Templates" at bounding box center [185, 42] width 36 height 29
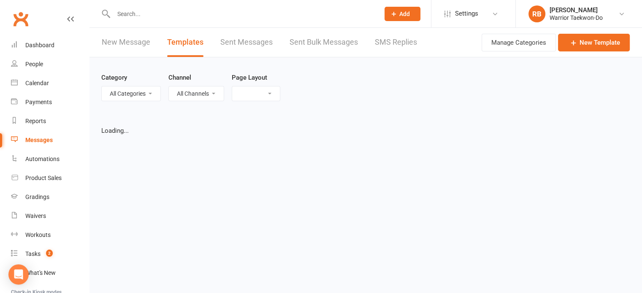
select select "grid"
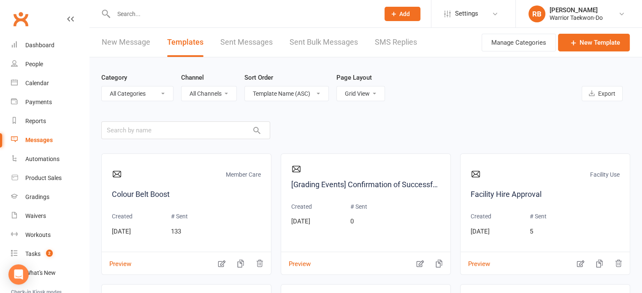
click at [130, 18] on input "text" at bounding box center [242, 14] width 262 height 12
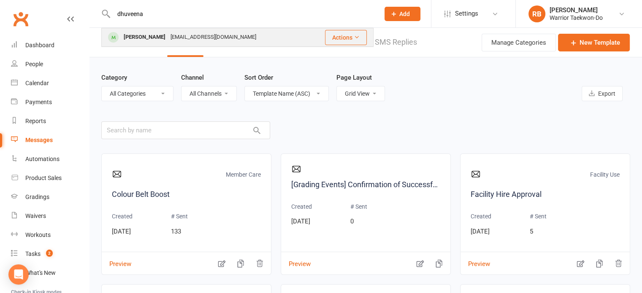
type input "dhuveena"
click at [146, 37] on div "[PERSON_NAME]" at bounding box center [144, 37] width 47 height 12
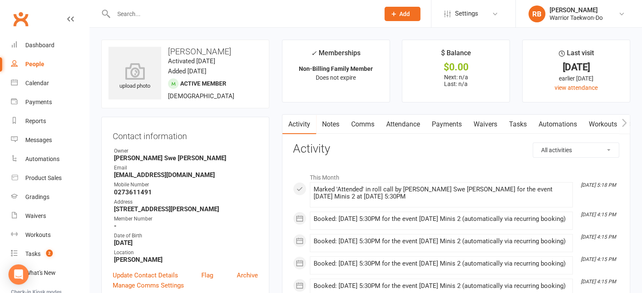
click at [406, 121] on link "Attendance" at bounding box center [403, 124] width 46 height 19
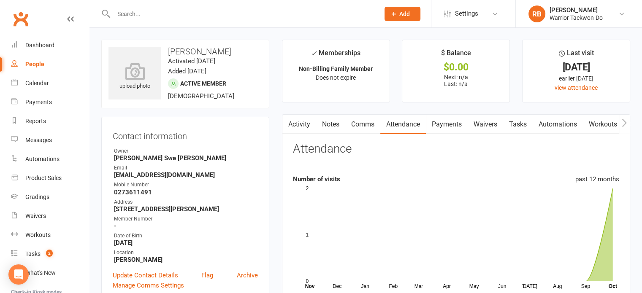
click at [308, 127] on link "Activity" at bounding box center [299, 124] width 34 height 19
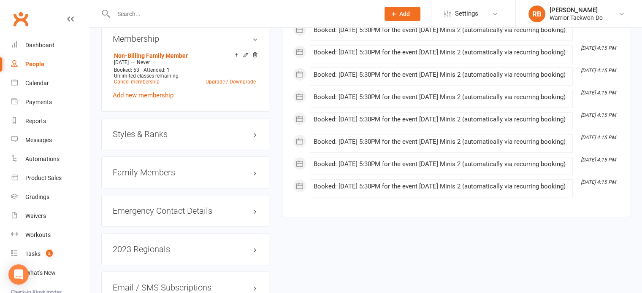
scroll to position [548, 0]
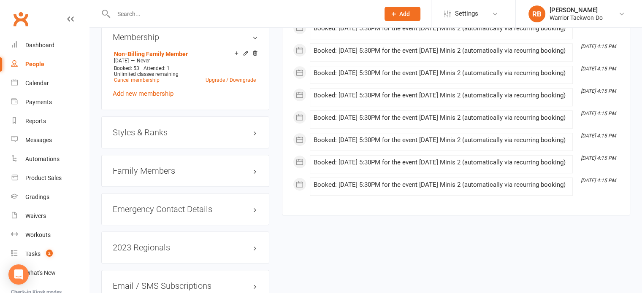
click at [156, 171] on h3 "Family Members" at bounding box center [185, 170] width 145 height 9
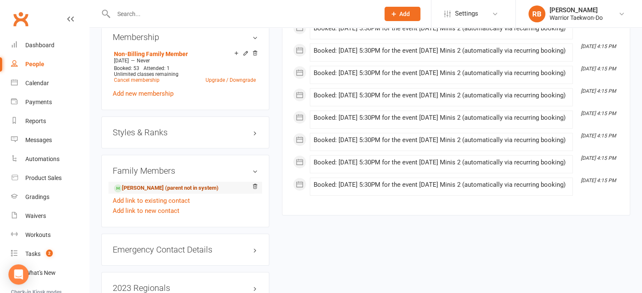
click at [151, 189] on link "[PERSON_NAME] (parent not in system)" at bounding box center [166, 188] width 105 height 9
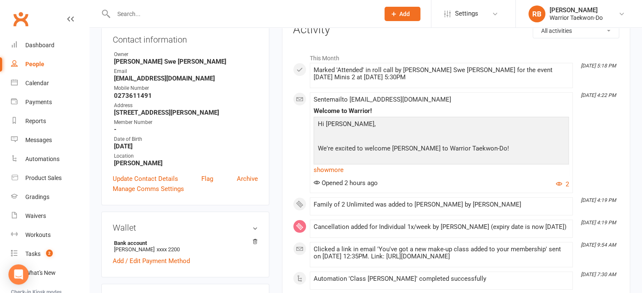
scroll to position [127, 0]
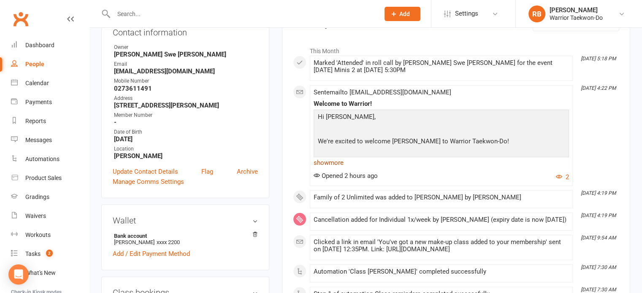
click at [334, 163] on link "show more" at bounding box center [440, 163] width 255 height 12
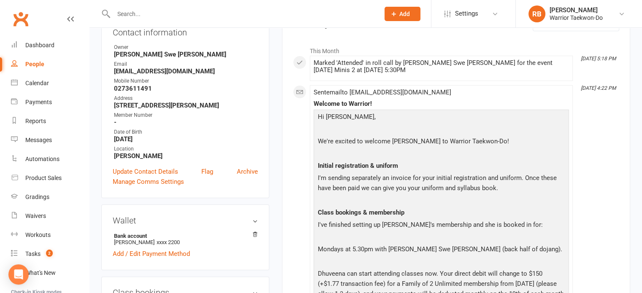
click at [343, 178] on p "I'm sending separately an invoice for your initial registration and uniform. On…" at bounding box center [440, 184] width 251 height 22
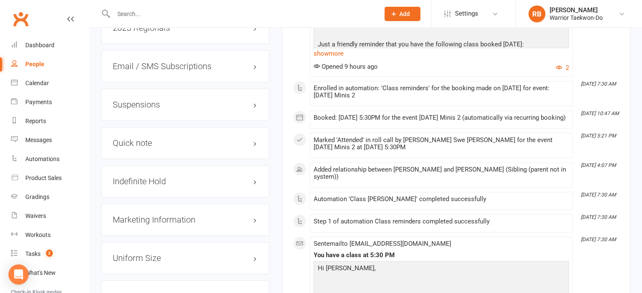
scroll to position [844, 0]
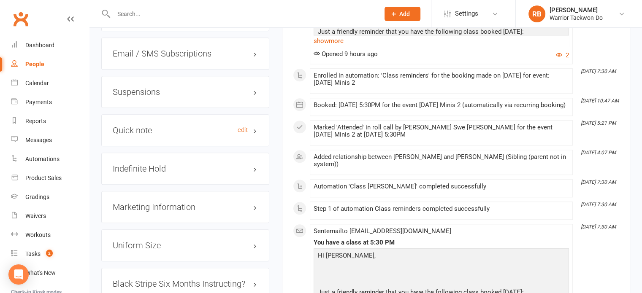
click at [163, 129] on h3 "Quick note edit" at bounding box center [185, 130] width 145 height 9
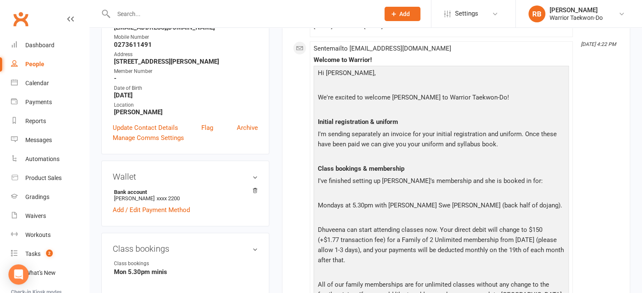
scroll to position [127, 0]
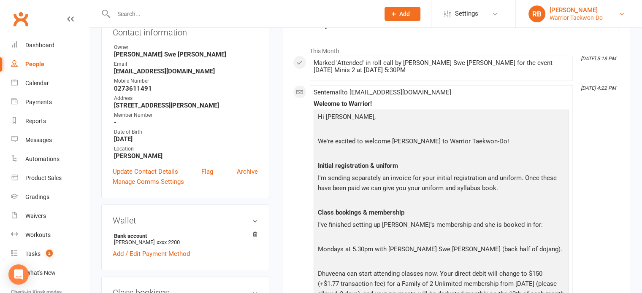
click at [585, 19] on div "Warrior Taekwon-Do" at bounding box center [575, 18] width 53 height 8
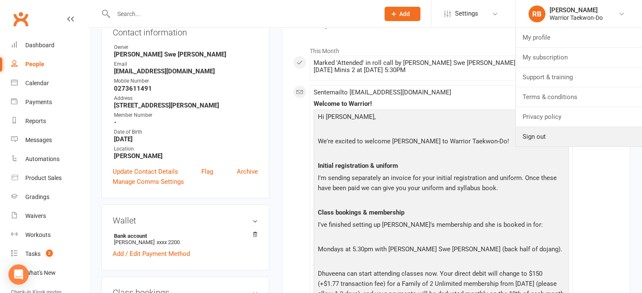
drag, startPoint x: 543, startPoint y: 135, endPoint x: 536, endPoint y: 135, distance: 6.3
click at [543, 135] on link "Sign out" at bounding box center [578, 136] width 126 height 19
